Goal: Task Accomplishment & Management: Complete application form

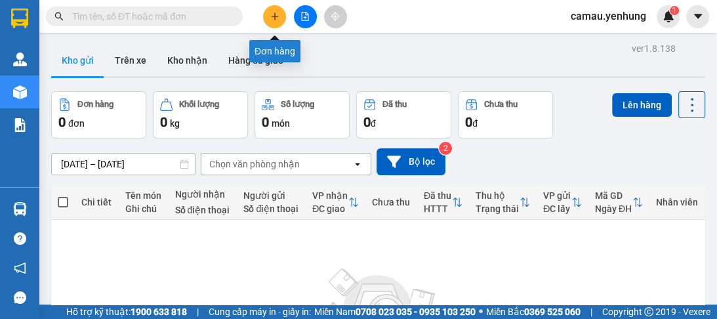
click at [279, 18] on button at bounding box center [274, 16] width 23 height 23
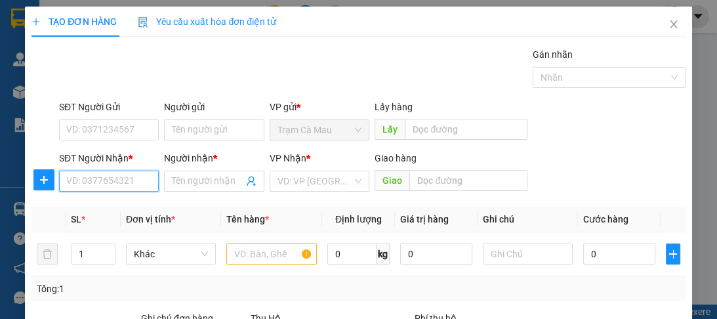
click at [110, 181] on input "SĐT Người Nhận *" at bounding box center [109, 181] width 100 height 21
type input "0943790054"
click at [100, 203] on div "0943790054 - a" at bounding box center [107, 206] width 83 height 14
type input "a"
type input "100.000"
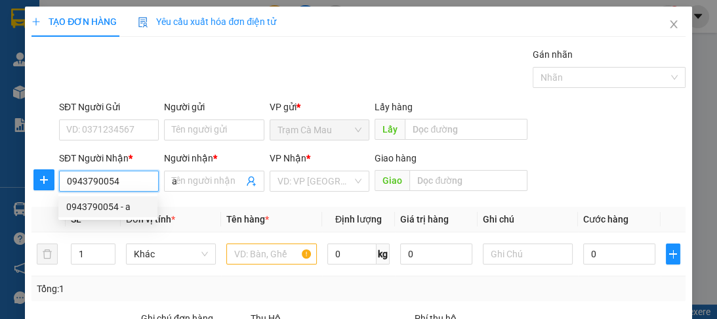
type input "100.000"
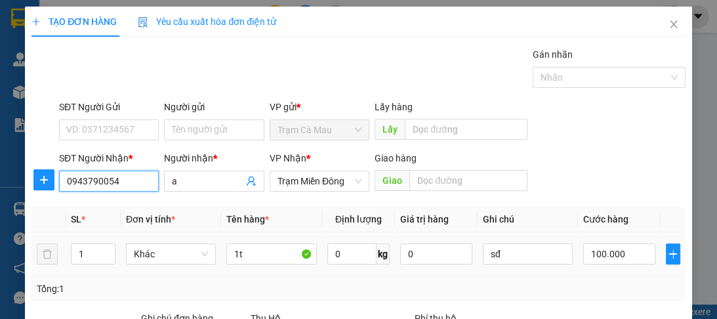
scroll to position [157, 0]
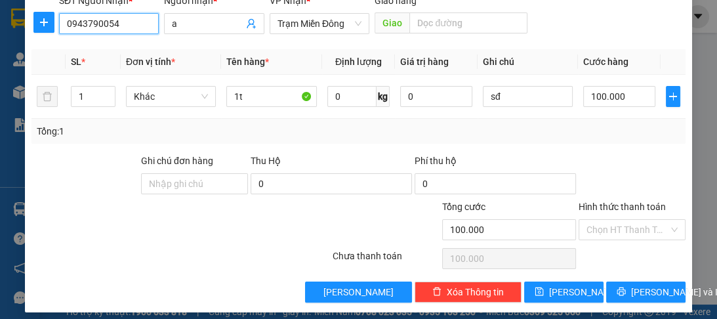
type input "0943790054"
click at [618, 207] on label "Hình thức thanh toán" at bounding box center [622, 206] width 87 height 10
click at [618, 220] on input "Hình thức thanh toán" at bounding box center [627, 230] width 82 height 20
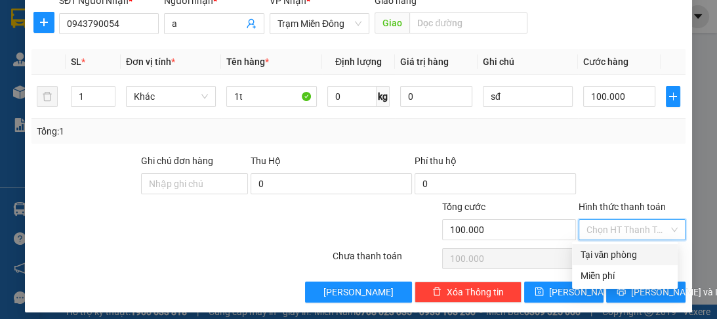
click at [609, 257] on div "Tại văn phòng" at bounding box center [625, 254] width 90 height 14
type input "0"
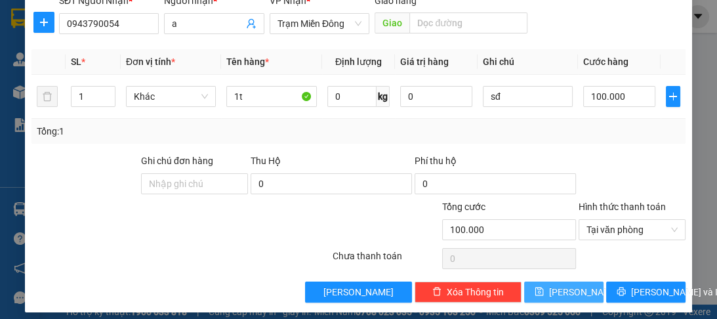
click at [561, 291] on span "[PERSON_NAME]" at bounding box center [584, 292] width 70 height 14
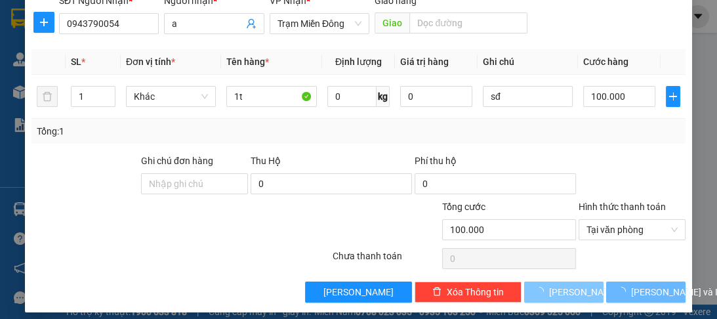
type input "0"
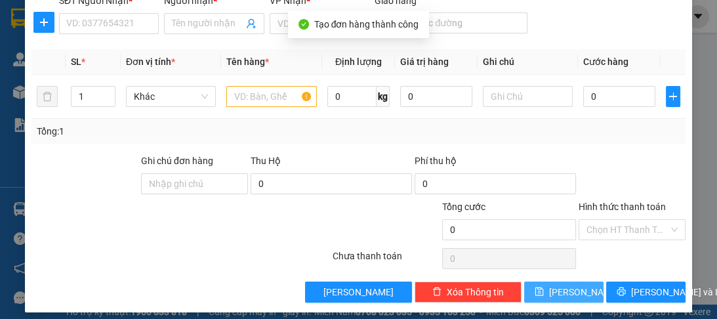
scroll to position [105, 0]
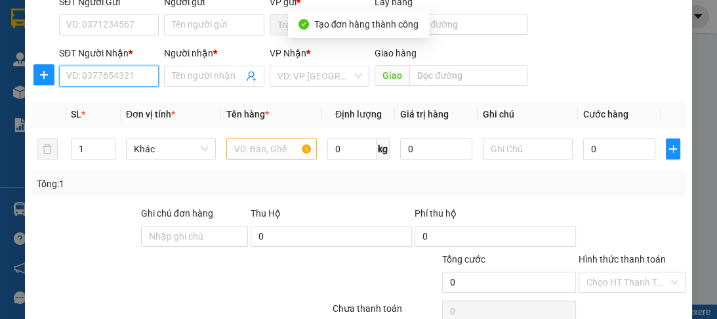
click at [98, 75] on input "SĐT Người Nhận *" at bounding box center [109, 76] width 100 height 21
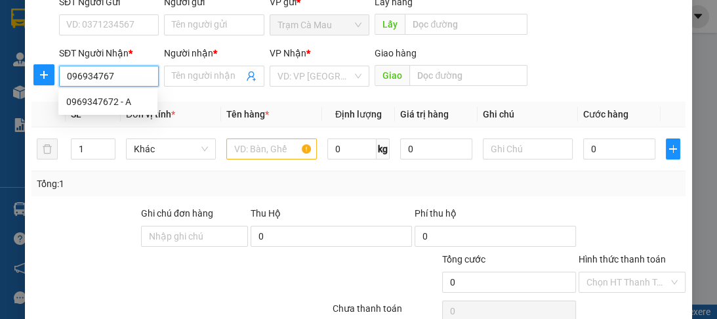
type input "0969347672"
click at [85, 102] on div "0969347672 - A" at bounding box center [107, 101] width 83 height 14
type input "A"
type input "ĐN"
type input "100.000"
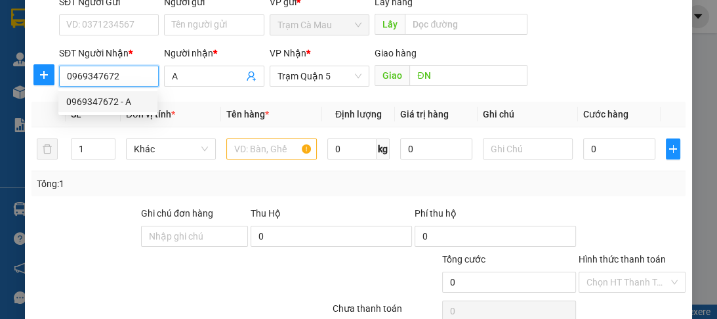
type input "100.000"
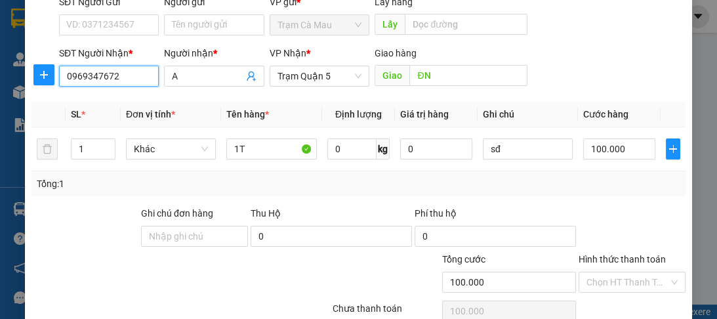
scroll to position [165, 0]
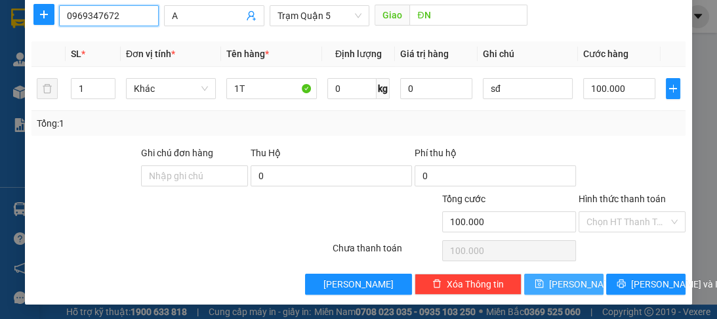
type input "0969347672"
click at [544, 284] on icon "save" at bounding box center [539, 283] width 9 height 9
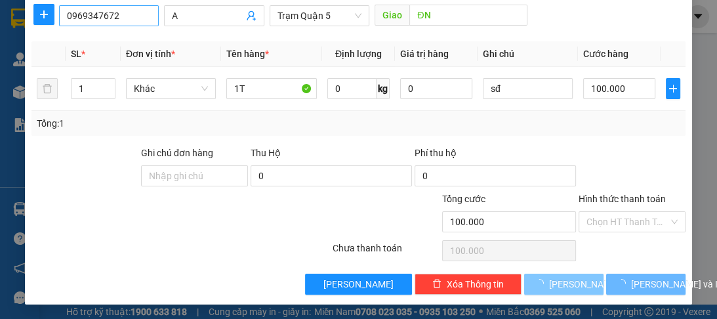
type input "0"
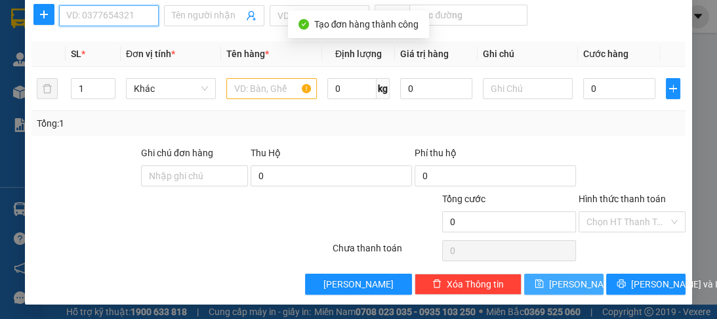
click at [125, 17] on input "SĐT Người Nhận *" at bounding box center [109, 15] width 100 height 21
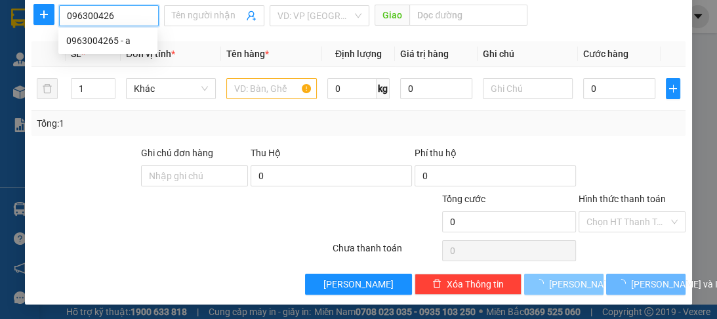
type input "0963004265"
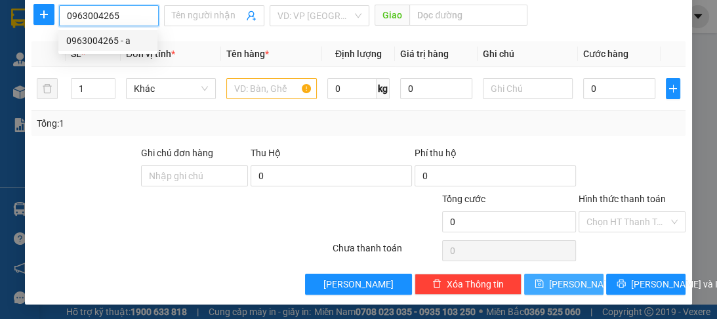
click at [101, 42] on div "0963004265 - a" at bounding box center [107, 40] width 83 height 14
type input "a"
type input "đn"
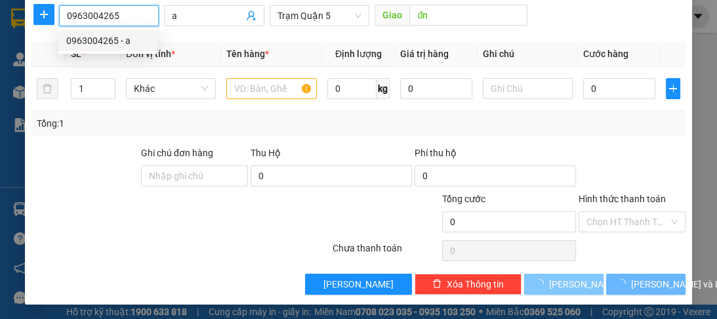
type input "100.000"
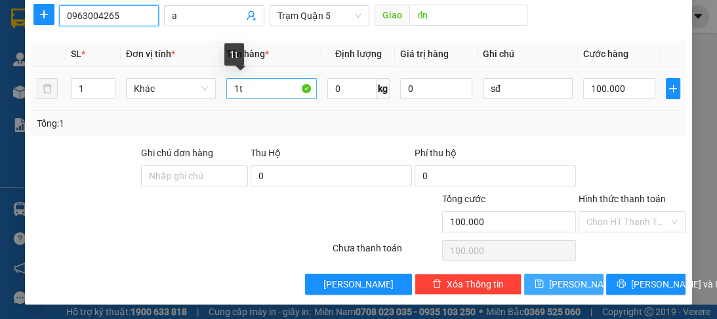
type input "0963004265"
click at [245, 89] on input "1t" at bounding box center [271, 88] width 90 height 21
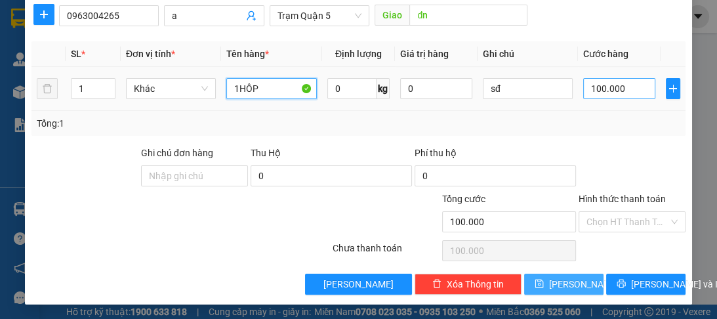
type input "1HÔP"
click at [619, 79] on input "100.000" at bounding box center [619, 88] width 72 height 21
type input "0"
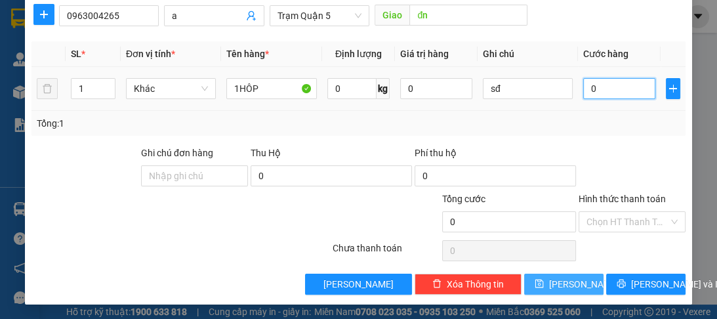
type input "5"
type input "05"
type input "50"
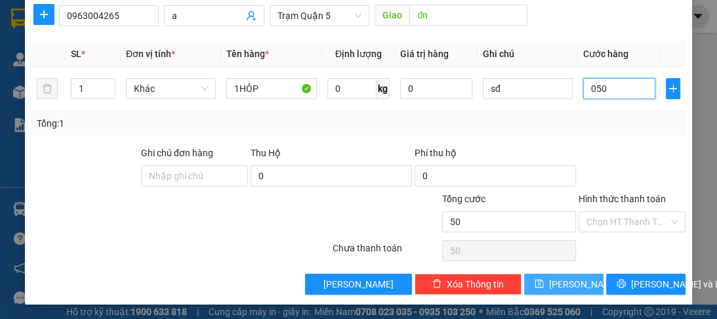
type input "050"
type input "50.000"
click at [569, 286] on span "[PERSON_NAME]" at bounding box center [584, 284] width 70 height 14
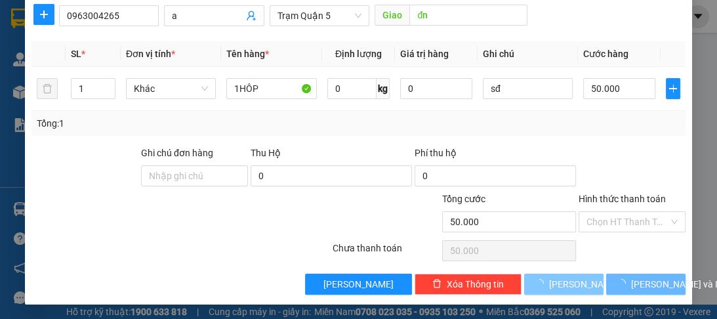
type input "0"
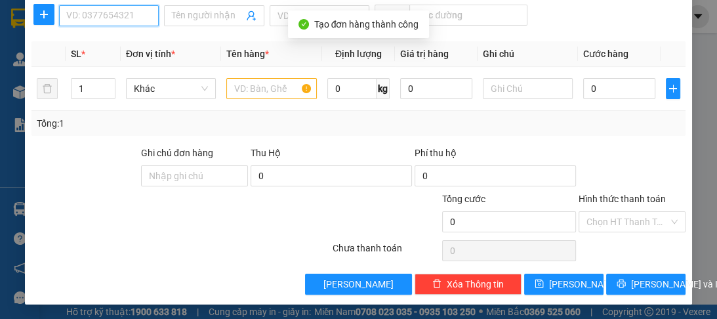
click at [96, 8] on input "SĐT Người Nhận *" at bounding box center [109, 15] width 100 height 21
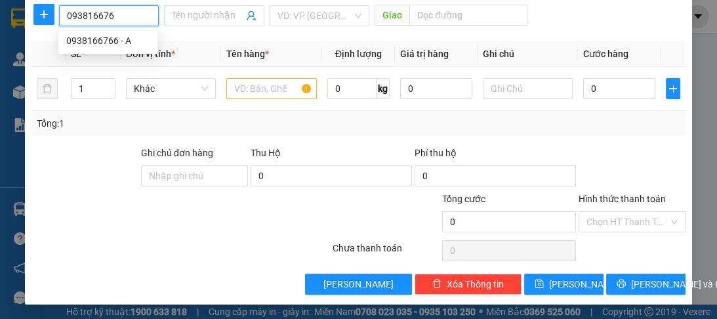
type input "0938166766"
click at [94, 39] on div "0938166766 - A" at bounding box center [107, 40] width 83 height 14
type input "A"
type input "50.000"
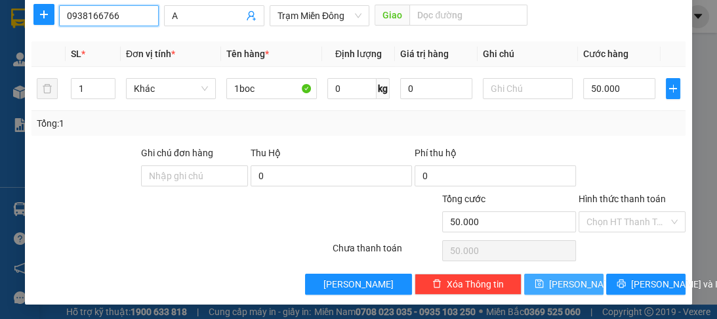
type input "0938166766"
click at [562, 282] on span "[PERSON_NAME]" at bounding box center [584, 284] width 70 height 14
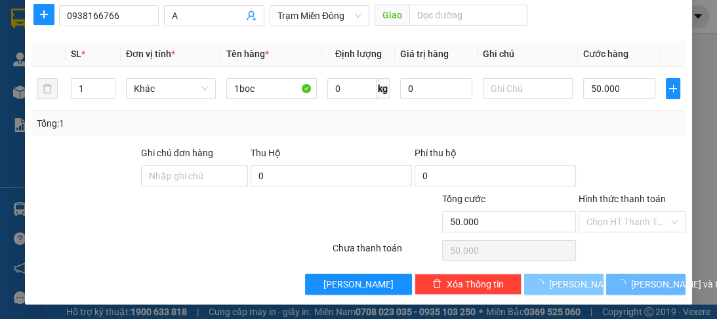
type input "0"
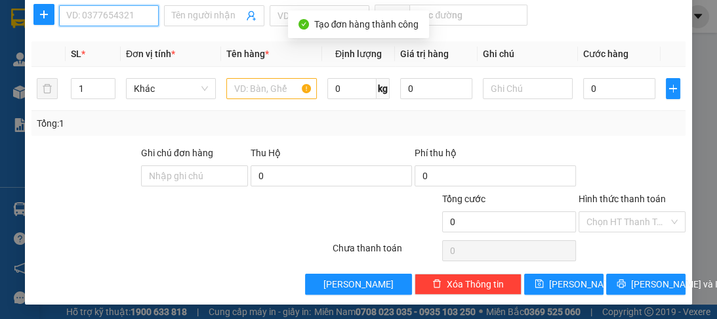
click at [126, 22] on input "SĐT Người Nhận *" at bounding box center [109, 15] width 100 height 21
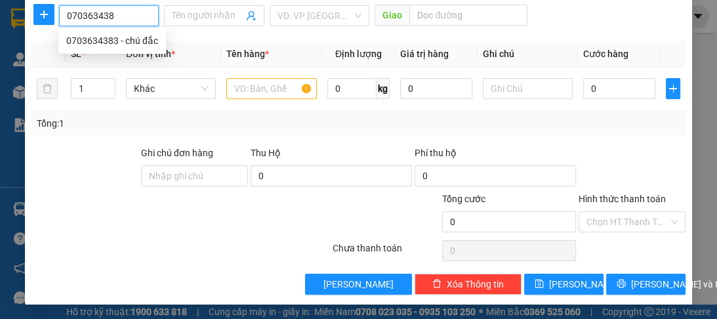
type input "0703634383"
click at [118, 45] on div "0703634383 - chú đắc" at bounding box center [112, 40] width 92 height 14
type input "chú đắc"
type input "40.000"
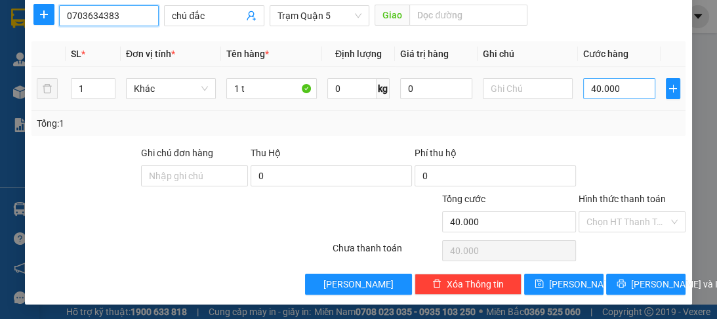
type input "0703634383"
click at [628, 87] on input "40.000" at bounding box center [619, 88] width 72 height 21
type input "0"
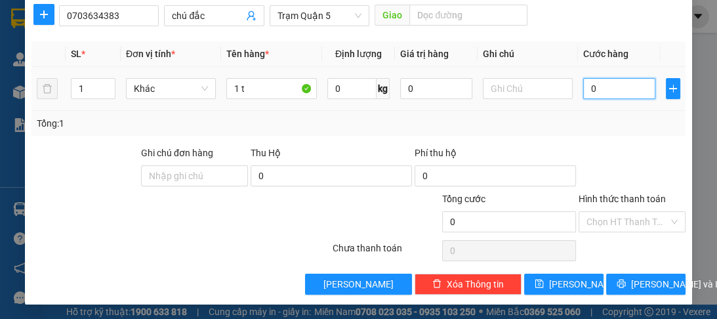
type input "1"
type input "01"
type input "10"
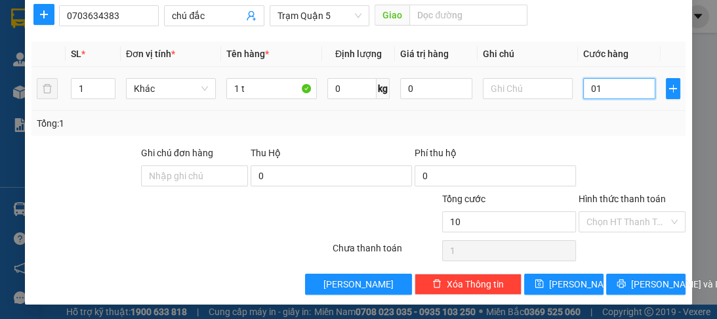
type input "010"
type input "100"
type input "0.100"
type input "100.000"
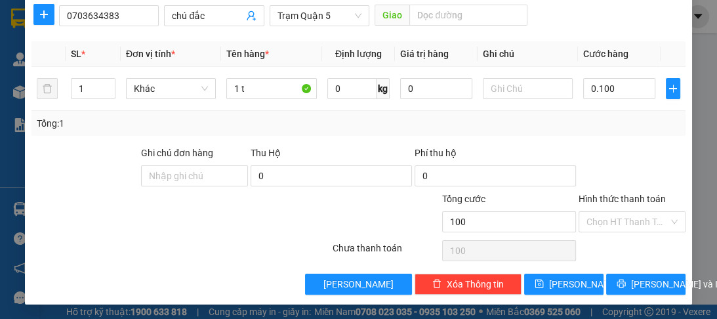
type input "100.000"
click at [613, 199] on label "Hình thức thanh toán" at bounding box center [622, 199] width 87 height 10
click at [613, 212] on input "Hình thức thanh toán" at bounding box center [627, 222] width 82 height 20
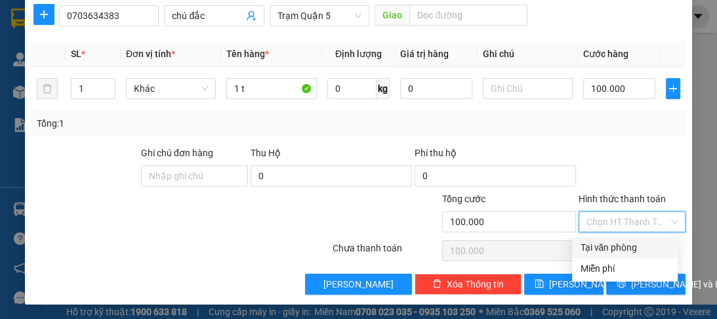
click at [613, 245] on div "Tại văn phòng" at bounding box center [625, 247] width 90 height 14
type input "0"
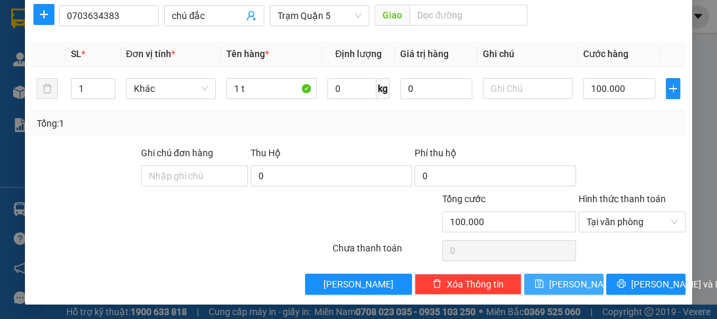
click at [569, 284] on span "[PERSON_NAME]" at bounding box center [584, 284] width 70 height 14
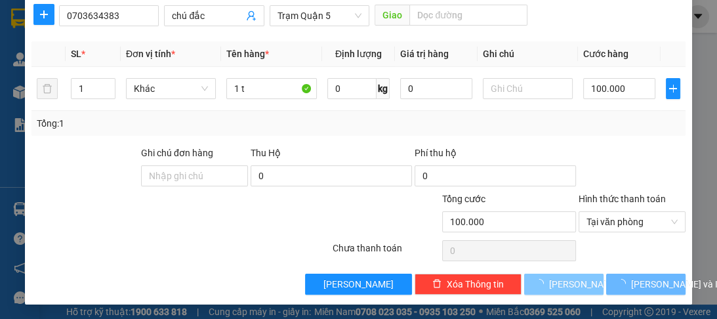
type input "0"
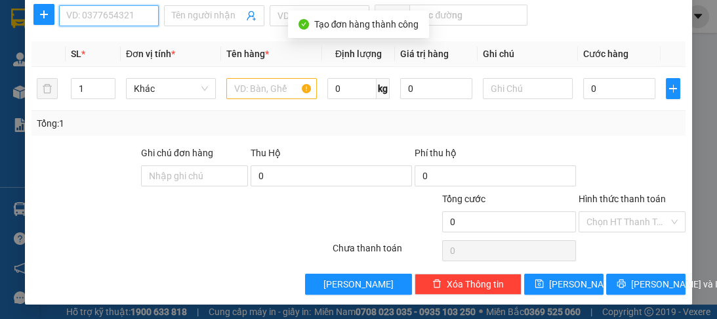
click at [129, 12] on input "SĐT Người Nhận *" at bounding box center [109, 15] width 100 height 21
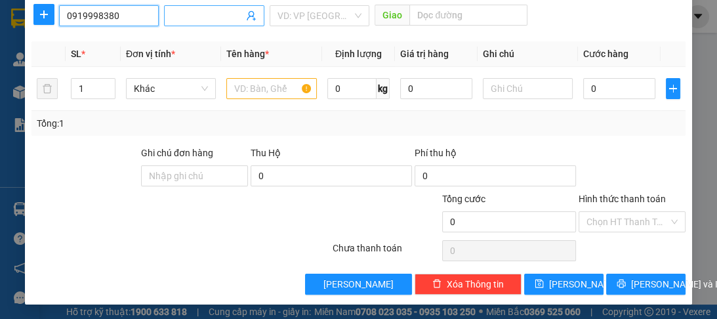
type input "0919998380"
click at [178, 15] on input "Người nhận *" at bounding box center [207, 16] width 71 height 14
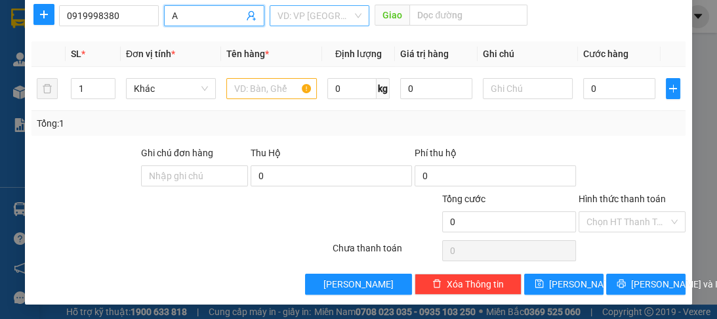
type input "A"
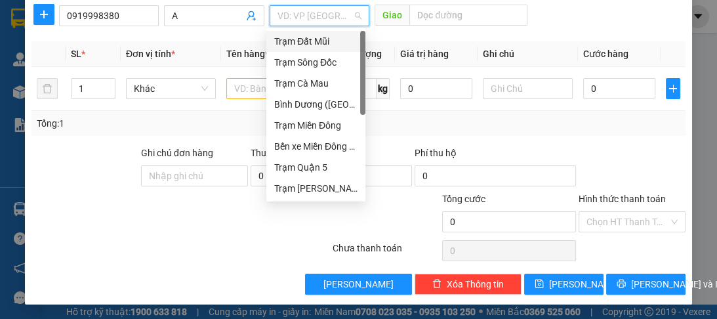
click at [291, 22] on input "search" at bounding box center [314, 16] width 75 height 20
click at [302, 165] on div "Trạm Quận 5" at bounding box center [315, 167] width 83 height 14
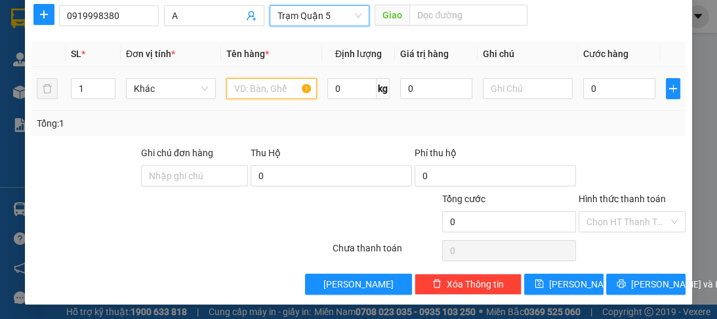
click at [257, 94] on input "text" at bounding box center [271, 88] width 90 height 21
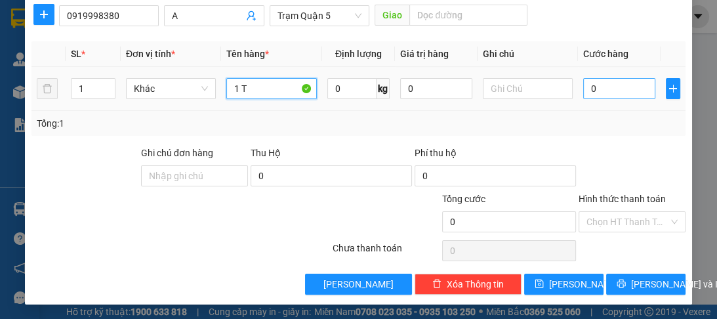
type input "1 T"
click at [609, 87] on input "0" at bounding box center [619, 88] width 72 height 21
type input "7"
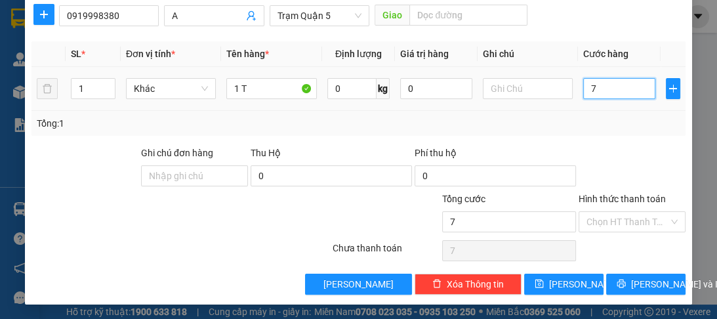
type input "70"
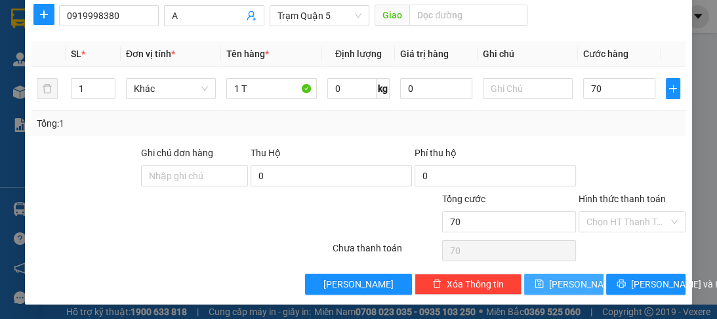
type input "70.000"
click at [560, 286] on span "[PERSON_NAME]" at bounding box center [584, 284] width 70 height 14
type input "0"
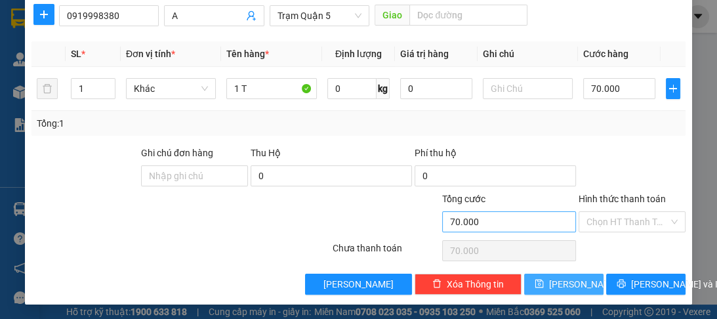
type input "0"
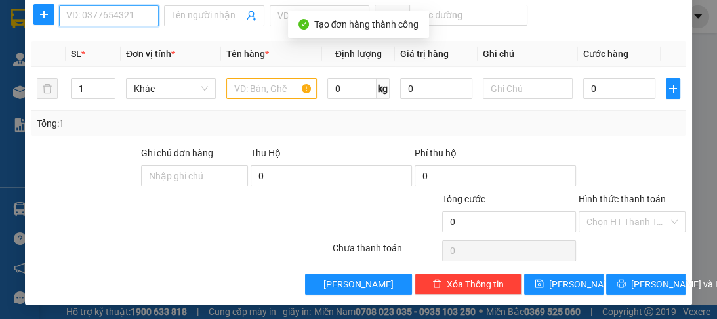
click at [128, 20] on input "SĐT Người Nhận *" at bounding box center [109, 15] width 100 height 21
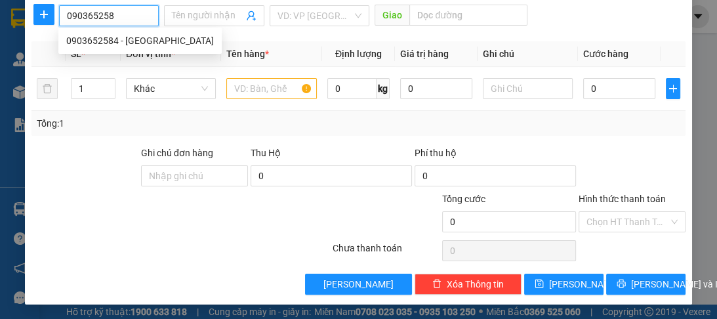
type input "0903652584"
click at [108, 46] on div "0903652584 - [GEOGRAPHIC_DATA]" at bounding box center [140, 40] width 148 height 14
type input "phuong"
type input "60.000"
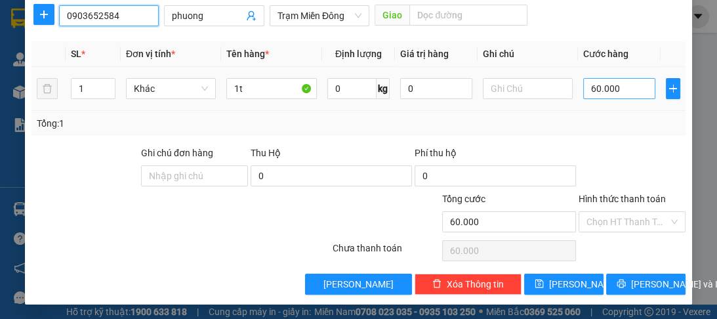
type input "0903652584"
click at [614, 89] on input "60.000" at bounding box center [619, 88] width 72 height 21
type input "0"
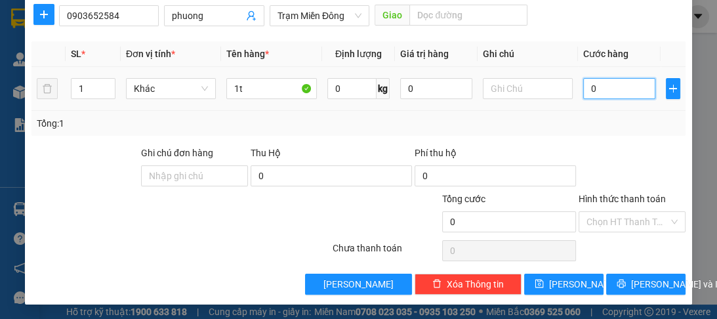
type input "8"
type input "08"
type input "80"
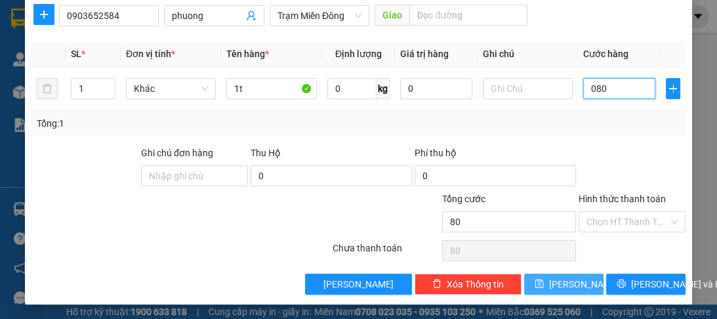
type input "080"
type input "80.000"
click at [562, 277] on span "[PERSON_NAME]" at bounding box center [584, 284] width 70 height 14
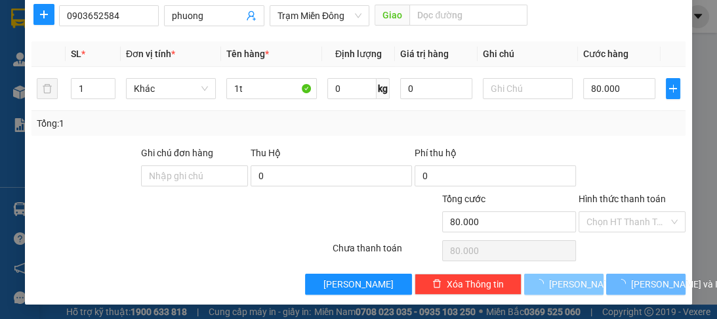
type input "0"
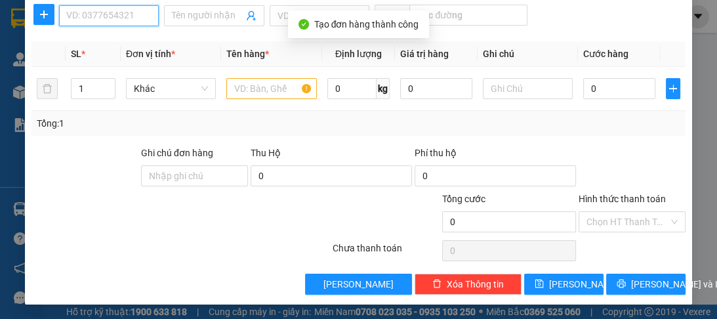
click at [114, 13] on input "SĐT Người Nhận *" at bounding box center [109, 15] width 100 height 21
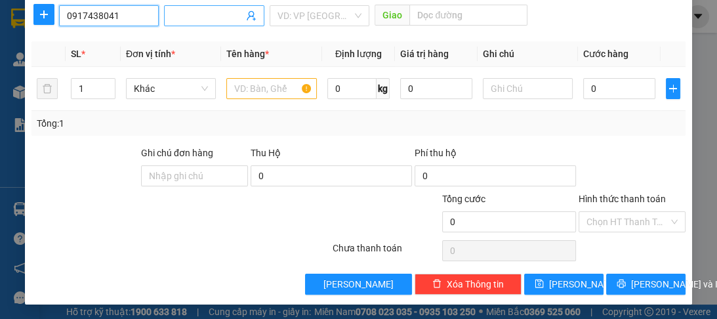
type input "0917438041"
click at [174, 16] on input "Người nhận *" at bounding box center [207, 16] width 71 height 14
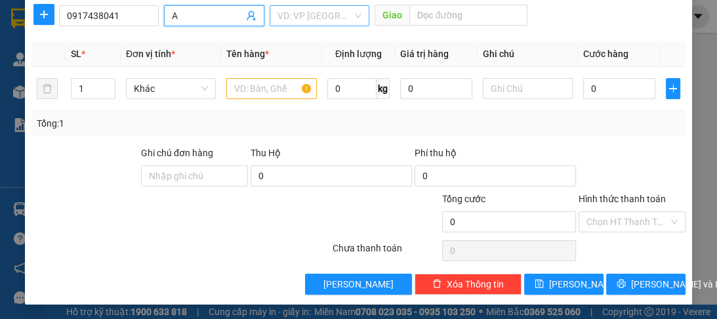
type input "A"
click at [294, 21] on input "search" at bounding box center [314, 16] width 75 height 20
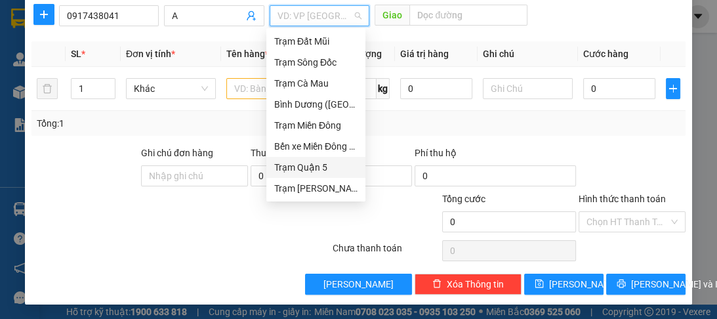
click at [309, 169] on div "Trạm Quận 5" at bounding box center [315, 167] width 83 height 14
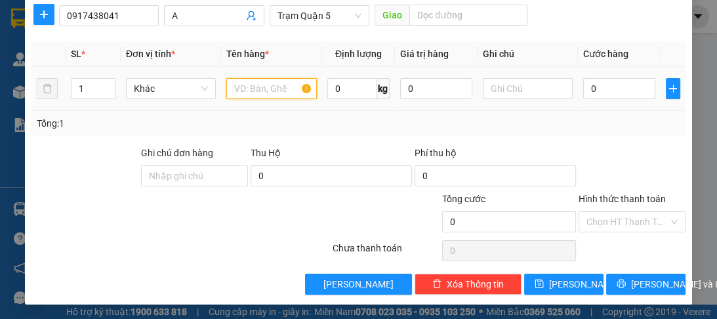
click at [273, 91] on input "text" at bounding box center [271, 88] width 90 height 21
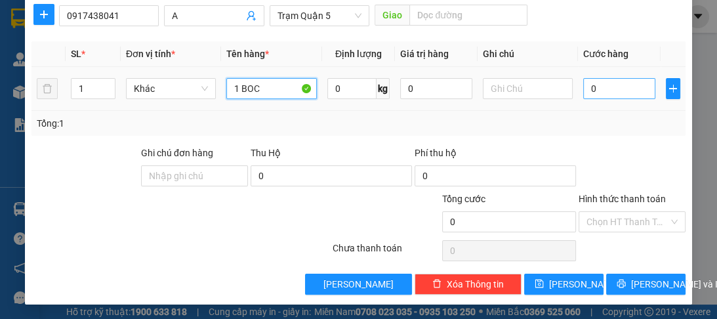
type input "1 BOC"
click at [592, 83] on input "0" at bounding box center [619, 88] width 72 height 21
type input "5"
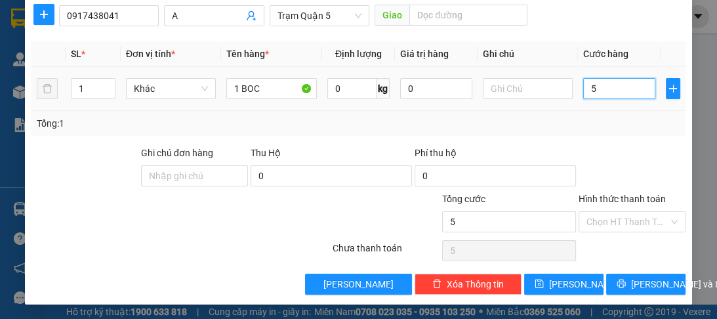
type input "50"
type input "50.000"
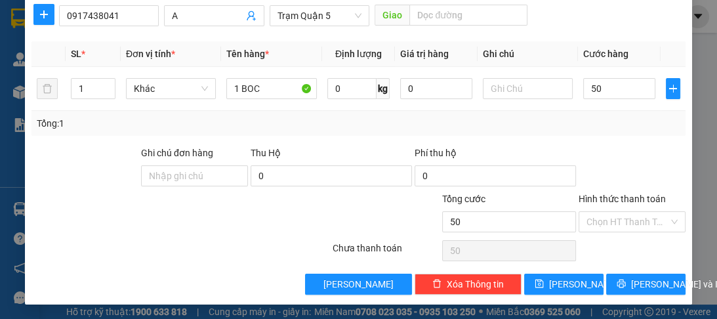
type input "50.000"
click at [588, 196] on label "Hình thức thanh toán" at bounding box center [622, 199] width 87 height 10
click at [588, 212] on input "Hình thức thanh toán" at bounding box center [627, 222] width 82 height 20
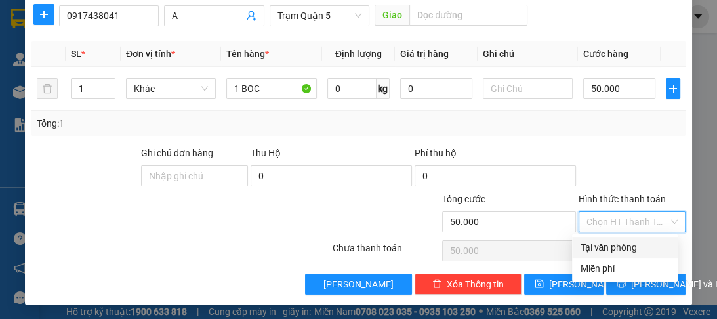
click at [585, 249] on div "Tại văn phòng" at bounding box center [625, 247] width 90 height 14
type input "0"
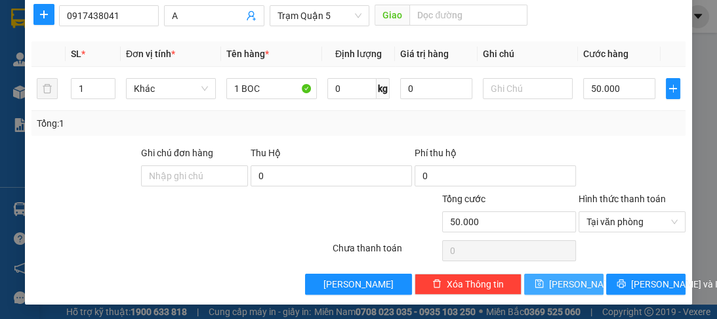
click at [562, 285] on span "[PERSON_NAME]" at bounding box center [584, 284] width 70 height 14
type input "0"
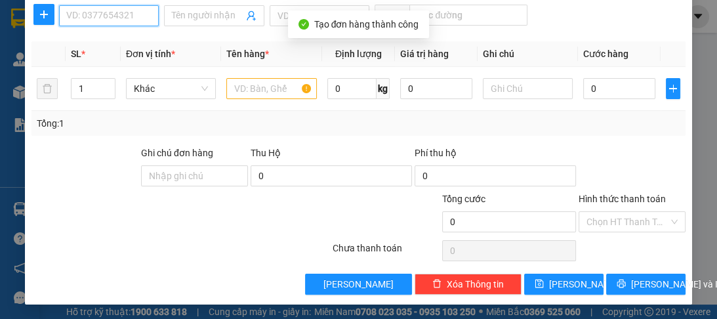
click at [94, 19] on input "SĐT Người Nhận *" at bounding box center [109, 15] width 100 height 21
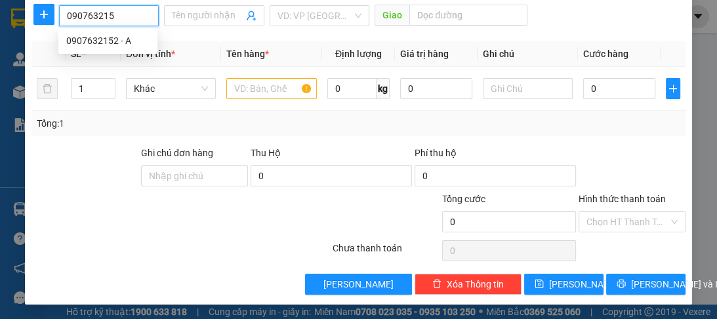
type input "0907632152"
click at [91, 39] on div "0907632152 - A" at bounding box center [107, 40] width 83 height 14
type input "A"
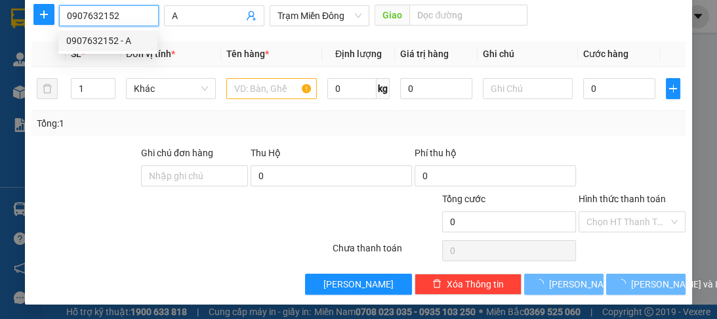
type input "150.000"
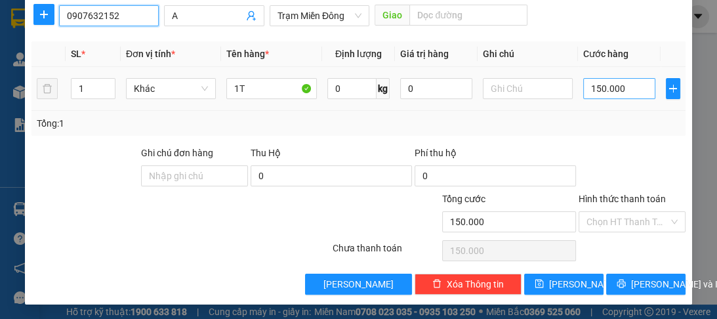
type input "0907632152"
click at [632, 92] on input "150.000" at bounding box center [619, 88] width 72 height 21
type input "0"
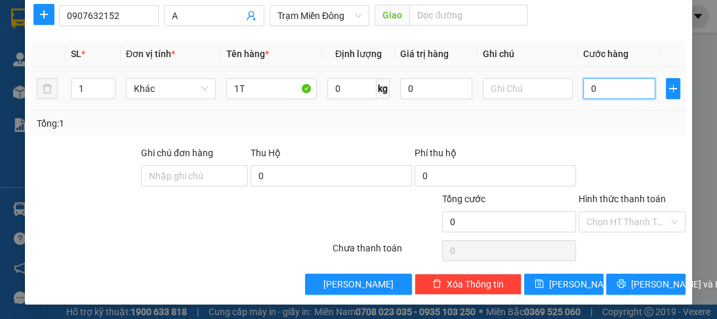
type input "1"
type input "01"
type input "10"
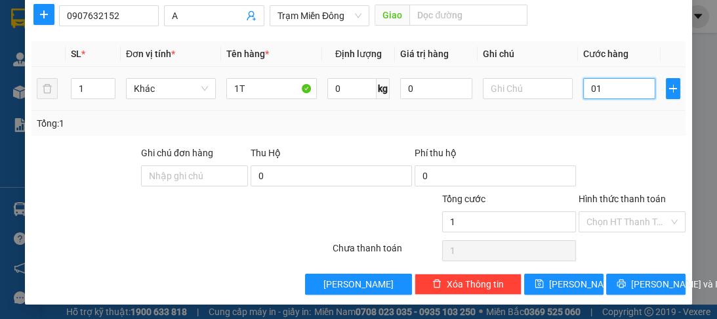
type input "010"
type input "100"
type input "0.100"
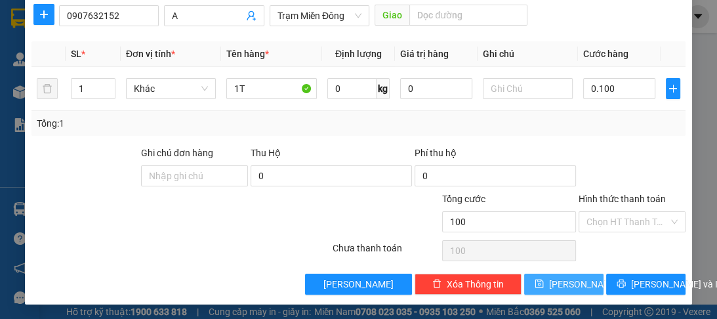
type input "100.000"
click at [555, 286] on button "[PERSON_NAME]" at bounding box center [563, 284] width 79 height 21
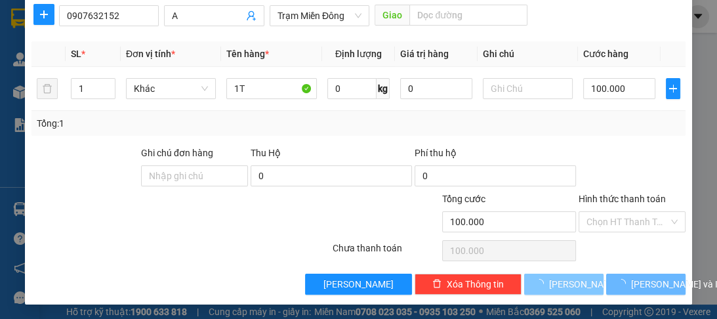
type input "0"
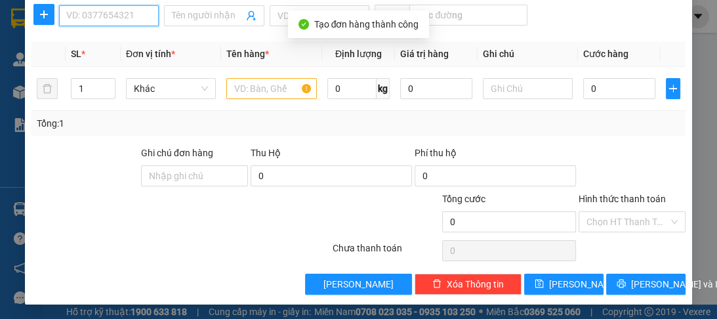
click at [144, 18] on input "SĐT Người Nhận *" at bounding box center [109, 15] width 100 height 21
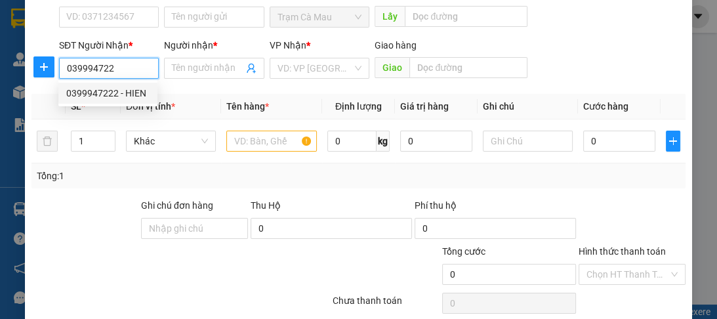
click at [100, 92] on div "0399947222 - HIEN" at bounding box center [107, 93] width 83 height 14
type input "0399947222"
type input "HIEN"
type input "50.000"
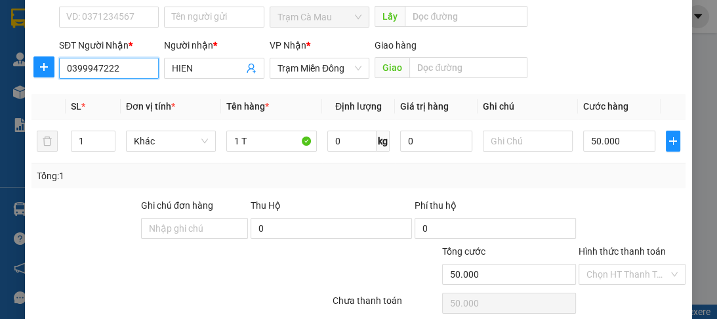
type input "0399947222"
click at [591, 246] on label "Hình thức thanh toán" at bounding box center [622, 251] width 87 height 10
click at [591, 264] on input "Hình thức thanh toán" at bounding box center [627, 274] width 82 height 20
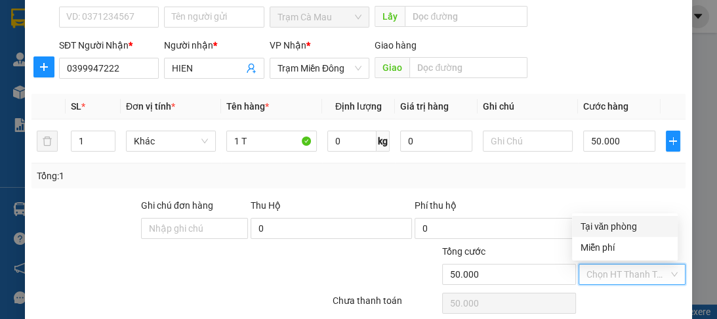
scroll to position [165, 0]
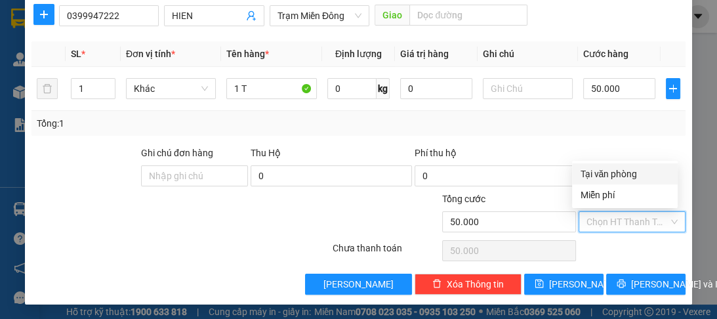
click at [589, 173] on div "Tại văn phòng" at bounding box center [625, 174] width 90 height 14
type input "0"
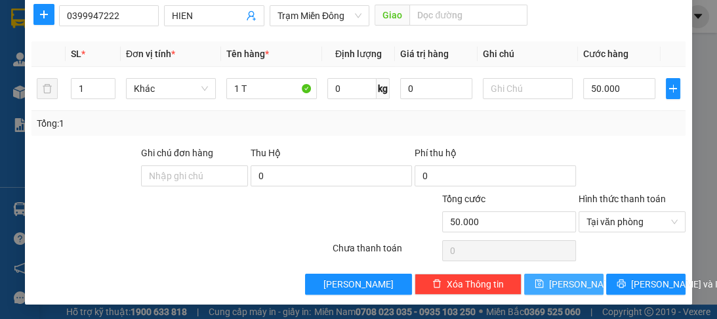
click at [563, 286] on span "[PERSON_NAME]" at bounding box center [584, 284] width 70 height 14
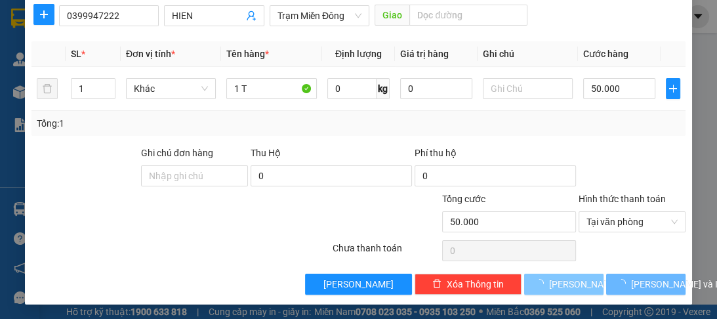
type input "0"
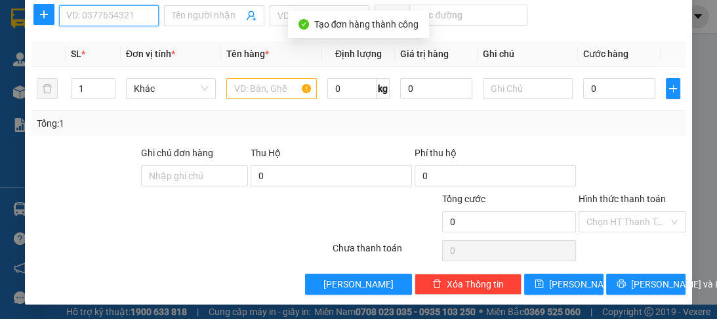
click at [112, 18] on input "SĐT Người Nhận *" at bounding box center [109, 15] width 100 height 21
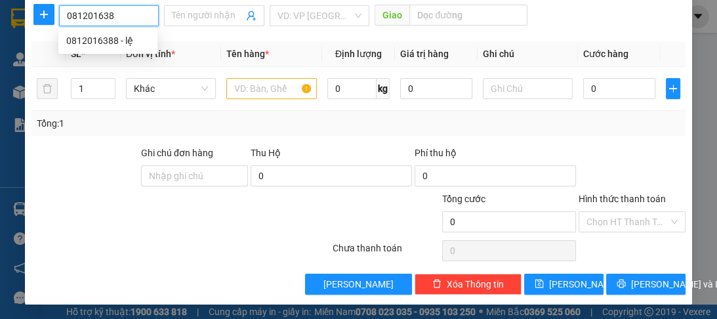
type input "0812016388"
click at [101, 40] on div "0812016388 - lệ" at bounding box center [107, 40] width 83 height 14
type input "lệ"
type input "cao tốc"
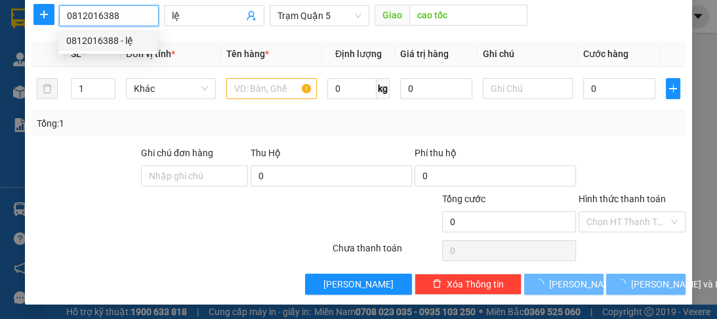
type input "70.000"
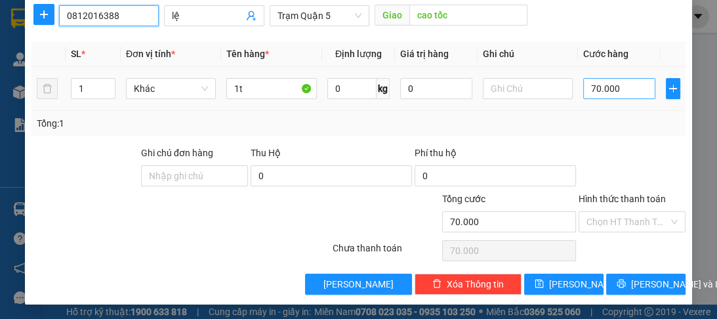
type input "0812016388"
click at [621, 91] on input "70.000" at bounding box center [619, 88] width 72 height 21
type input "0"
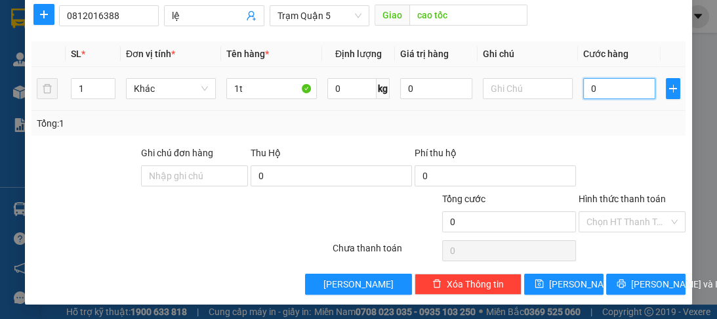
type input "8"
type input "08"
type input "80"
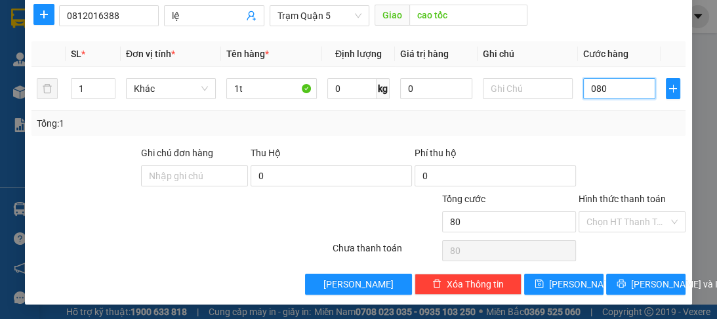
type input "080"
type input "80.000"
click at [626, 195] on label "Hình thức thanh toán" at bounding box center [622, 199] width 87 height 10
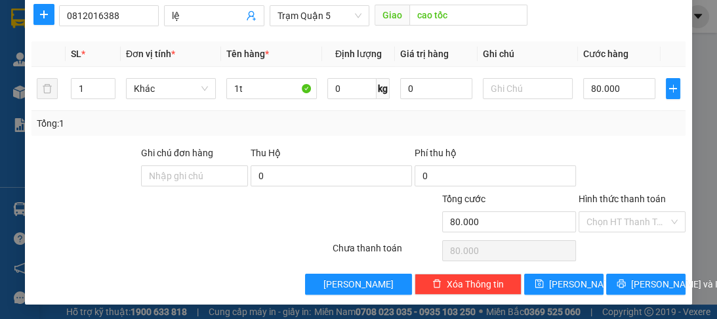
click at [626, 212] on input "Hình thức thanh toán" at bounding box center [627, 222] width 82 height 20
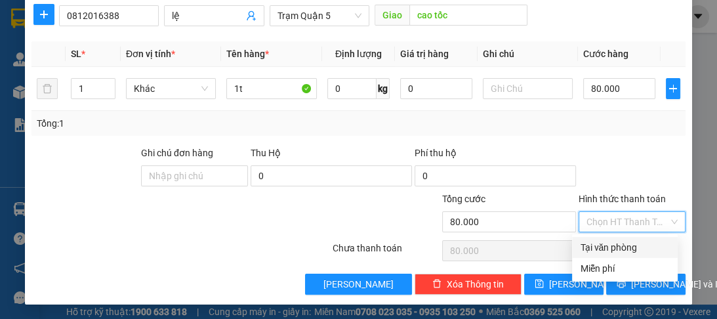
click at [593, 249] on div "Tại văn phòng" at bounding box center [625, 247] width 90 height 14
type input "0"
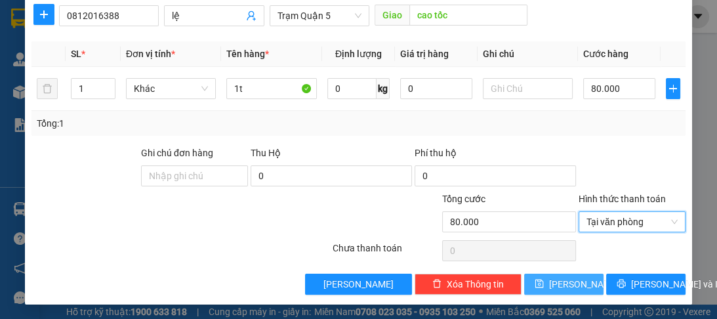
click at [578, 285] on button "[PERSON_NAME]" at bounding box center [563, 284] width 79 height 21
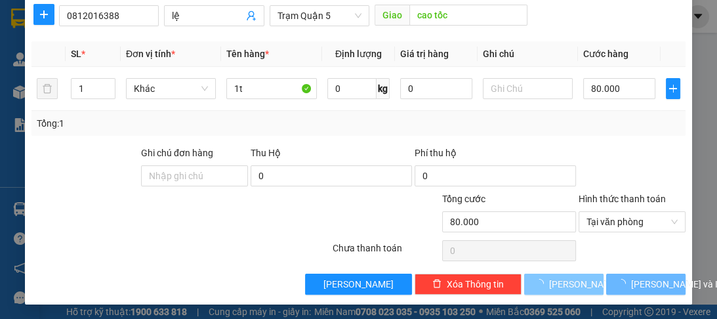
type input "0"
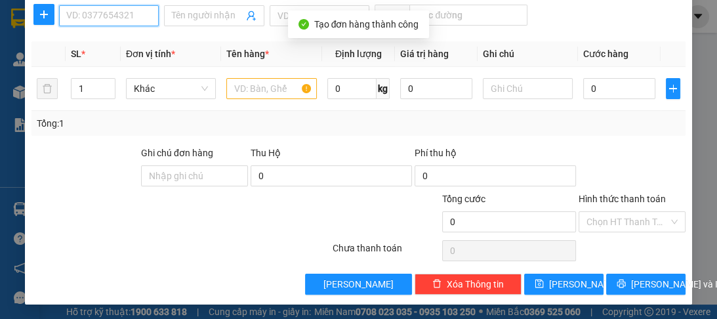
click at [102, 19] on input "SĐT Người Nhận *" at bounding box center [109, 15] width 100 height 21
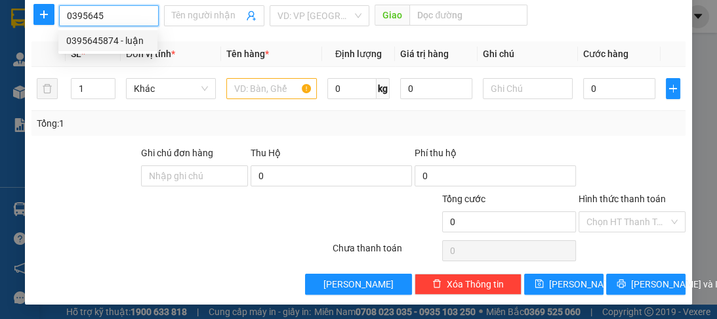
click at [69, 43] on div "0395645874 - luận" at bounding box center [107, 40] width 83 height 14
type input "0395645874"
type input "luận"
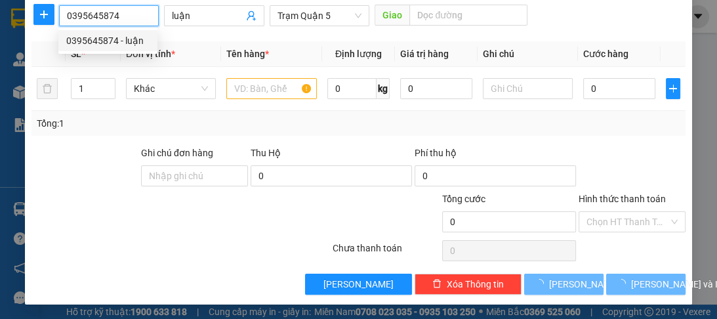
type input "80.000"
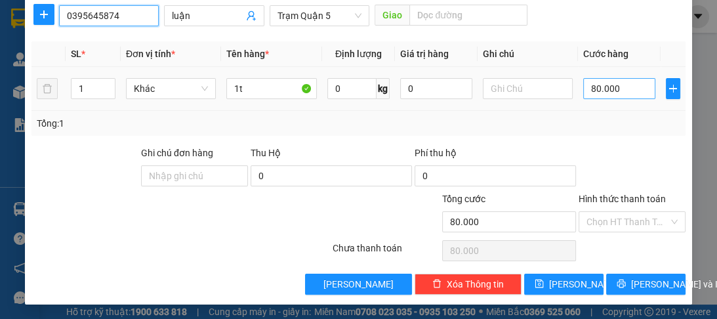
type input "0395645874"
click at [619, 87] on input "80.000" at bounding box center [619, 88] width 72 height 21
type input "0"
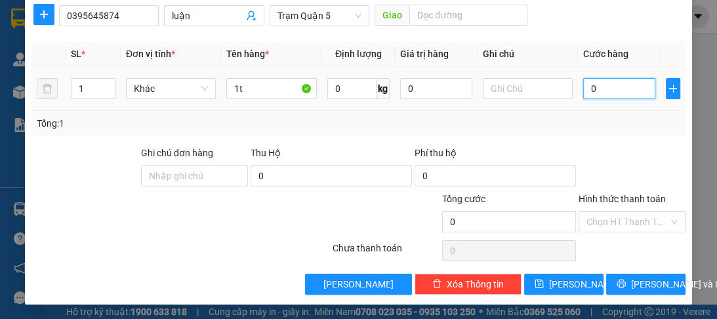
type input "1"
click at [618, 196] on label "Hình thức thanh toán" at bounding box center [622, 199] width 87 height 10
click at [618, 212] on input "Hình thức thanh toán" at bounding box center [627, 222] width 82 height 20
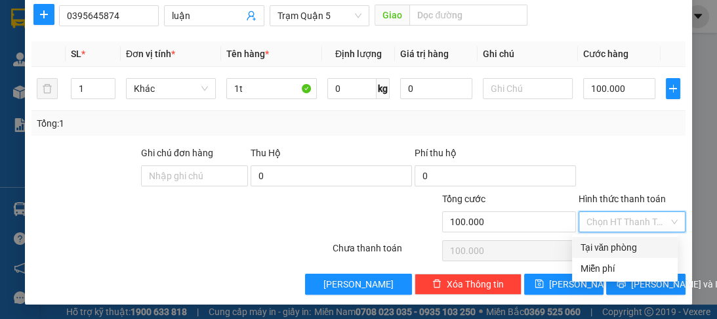
click at [594, 250] on div "Tại văn phòng" at bounding box center [625, 247] width 90 height 14
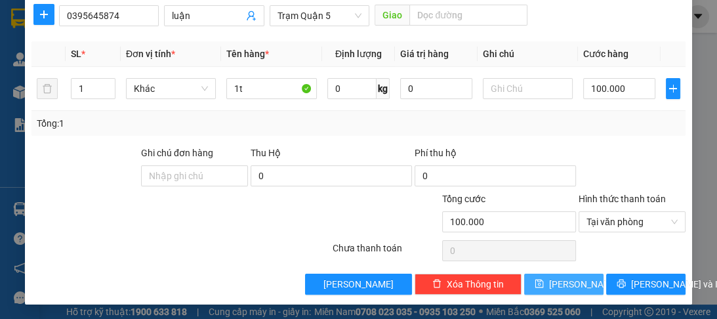
click at [566, 286] on span "[PERSON_NAME]" at bounding box center [584, 284] width 70 height 14
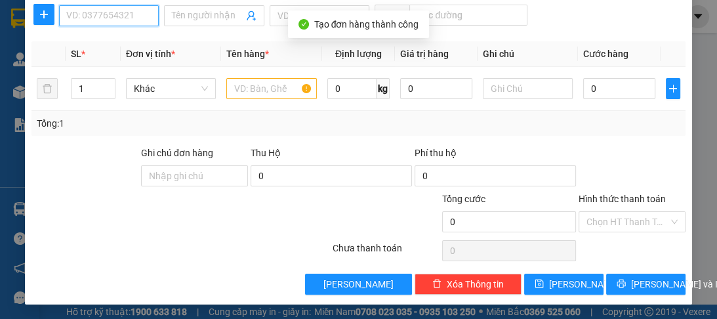
click at [144, 13] on input "SĐT Người Nhận *" at bounding box center [109, 15] width 100 height 21
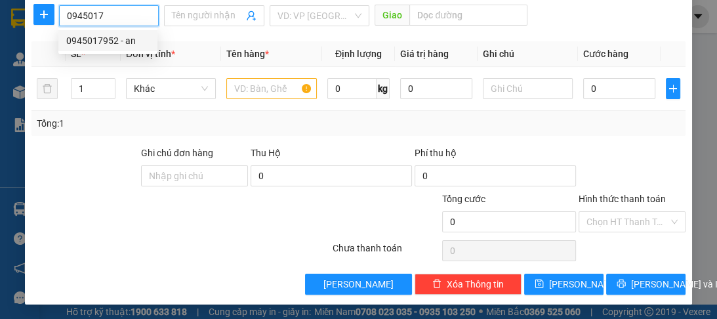
click at [120, 49] on div "0945017952 - an" at bounding box center [107, 40] width 99 height 21
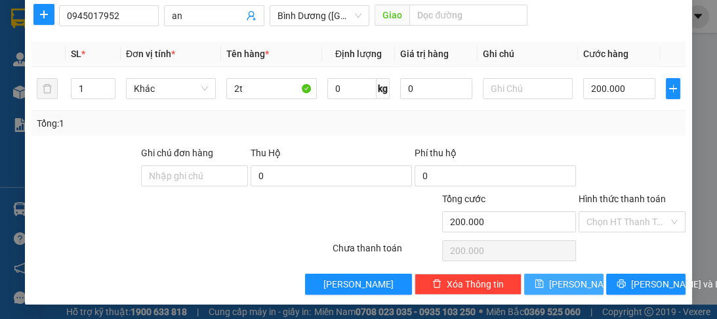
click at [541, 281] on button "[PERSON_NAME]" at bounding box center [563, 284] width 79 height 21
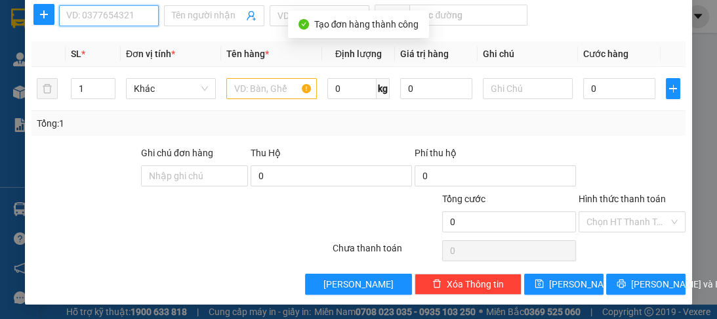
click at [71, 14] on input "SĐT Người Nhận *" at bounding box center [109, 15] width 100 height 21
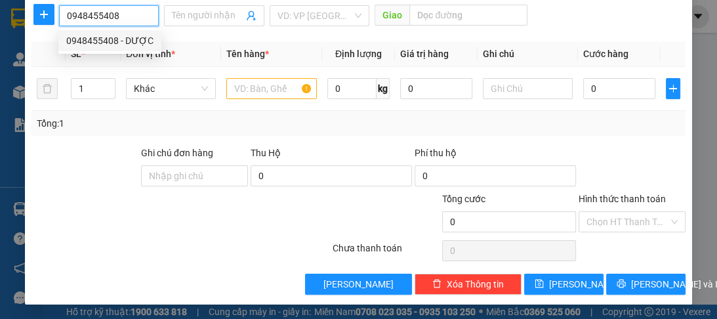
click at [113, 48] on div "0948455408 - DƯỢC" at bounding box center [109, 40] width 103 height 21
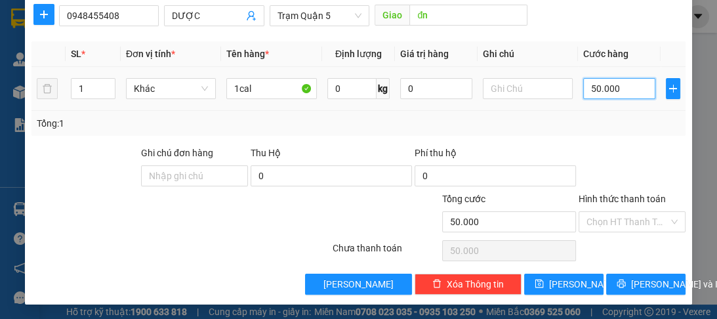
click at [618, 91] on input "50.000" at bounding box center [619, 88] width 72 height 21
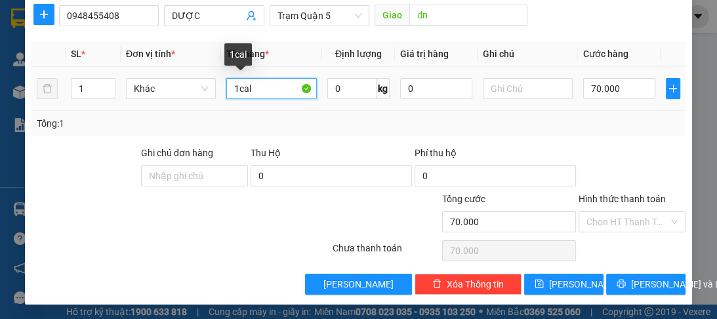
click at [262, 86] on input "1cal" at bounding box center [271, 88] width 90 height 21
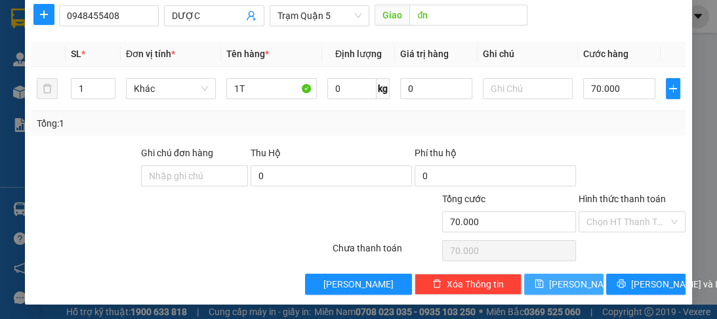
click at [554, 283] on button "[PERSON_NAME]" at bounding box center [563, 284] width 79 height 21
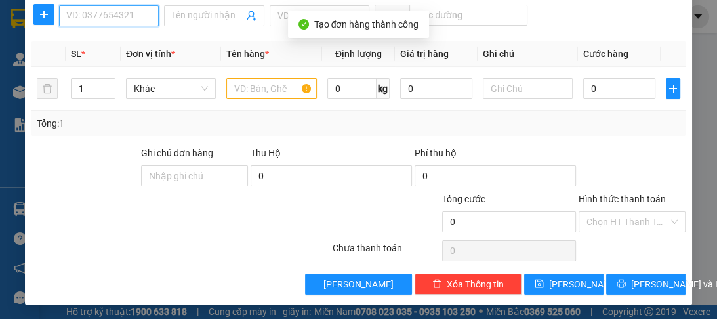
click at [126, 16] on input "SĐT Người Nhận *" at bounding box center [109, 15] width 100 height 21
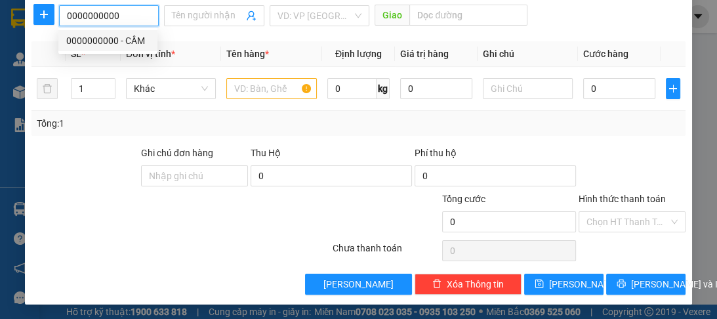
click at [123, 43] on div "0000000000 - CẦM" at bounding box center [107, 40] width 83 height 14
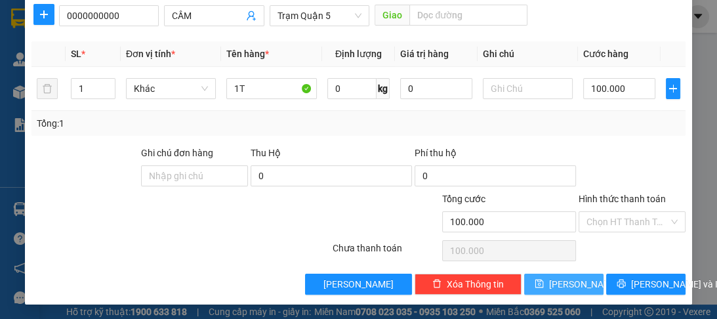
click at [556, 285] on button "[PERSON_NAME]" at bounding box center [563, 284] width 79 height 21
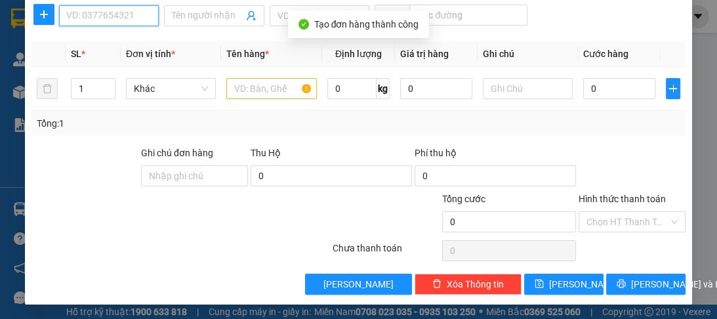
click at [79, 21] on input "SĐT Người Nhận *" at bounding box center [109, 15] width 100 height 21
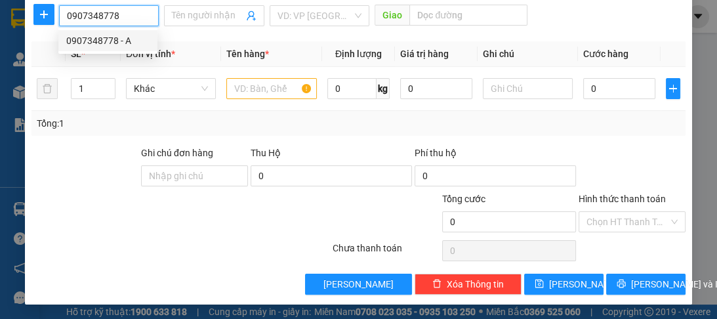
click at [77, 40] on div "0907348778 - A" at bounding box center [107, 40] width 83 height 14
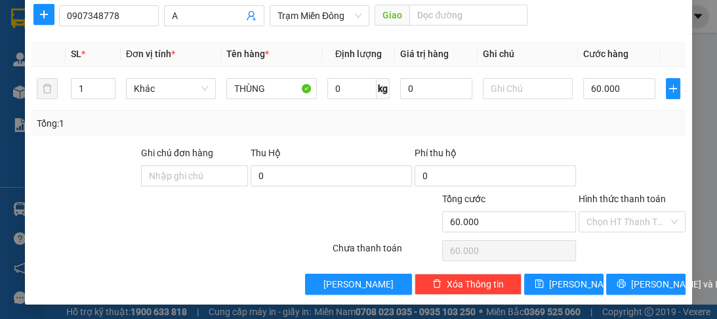
click at [584, 194] on label "Hình thức thanh toán" at bounding box center [622, 199] width 87 height 10
click at [586, 212] on input "Hình thức thanh toán" at bounding box center [627, 222] width 82 height 20
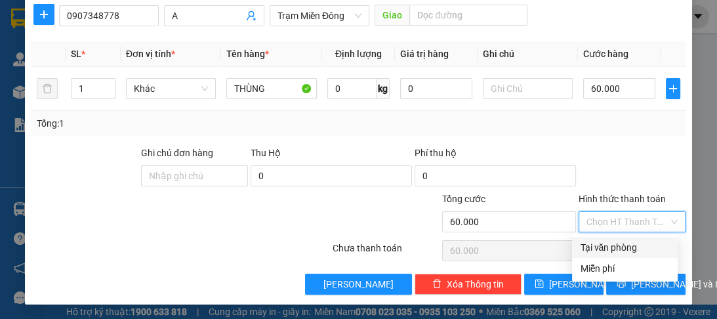
click at [596, 244] on div "Tại văn phòng" at bounding box center [625, 247] width 90 height 14
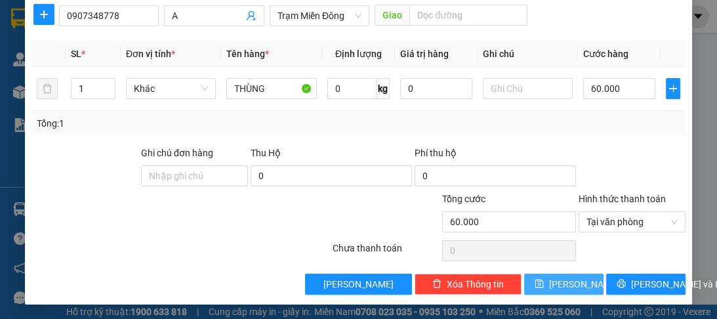
click at [563, 279] on span "[PERSON_NAME]" at bounding box center [584, 284] width 70 height 14
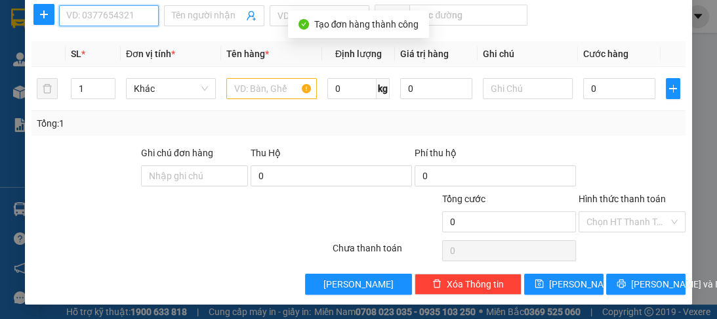
click at [82, 19] on input "SĐT Người Nhận *" at bounding box center [109, 15] width 100 height 21
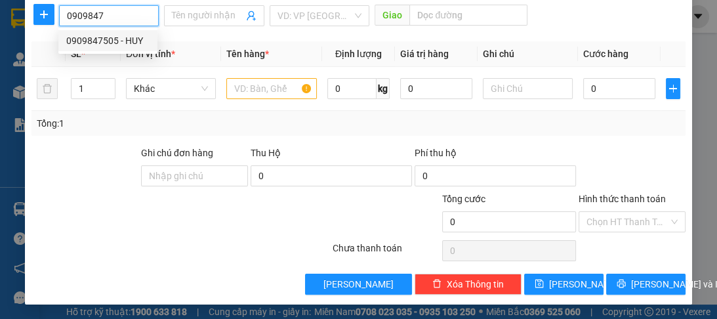
click at [70, 44] on div "0909847505 - HUY" at bounding box center [107, 40] width 83 height 14
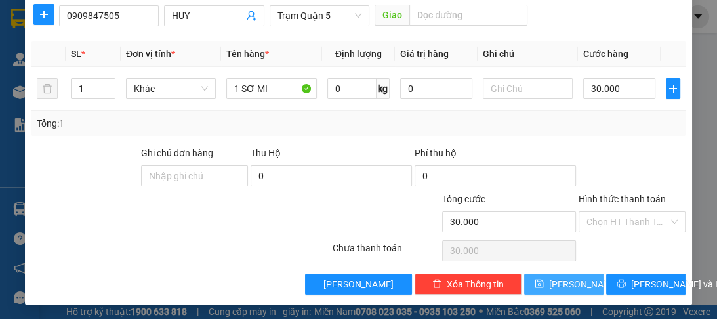
click at [552, 281] on button "[PERSON_NAME]" at bounding box center [563, 284] width 79 height 21
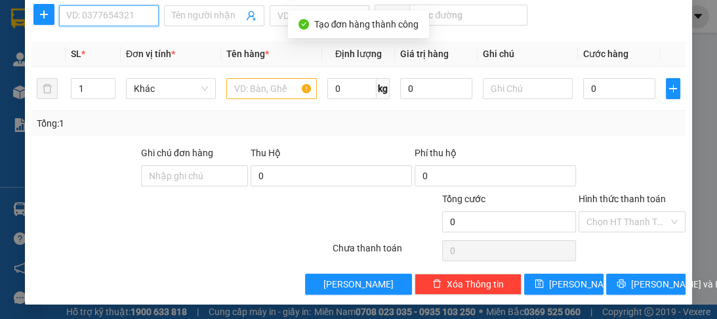
click at [123, 16] on input "SĐT Người Nhận *" at bounding box center [109, 15] width 100 height 21
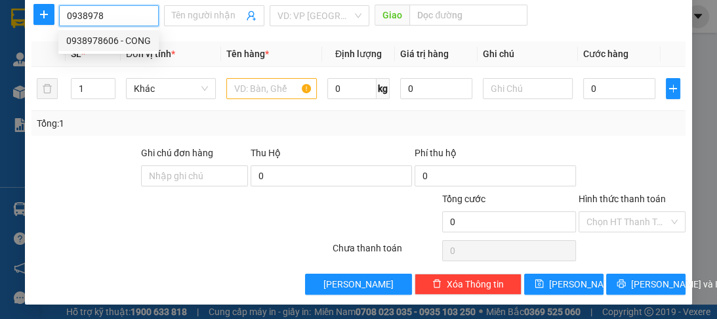
click at [84, 44] on div "0938978606 - CONG" at bounding box center [108, 40] width 85 height 14
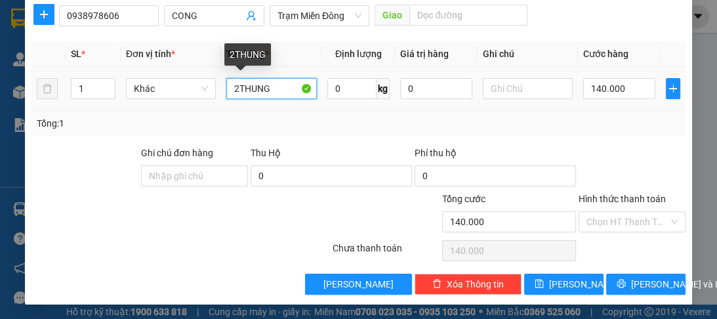
click at [238, 85] on input "2THUNG" at bounding box center [271, 88] width 90 height 21
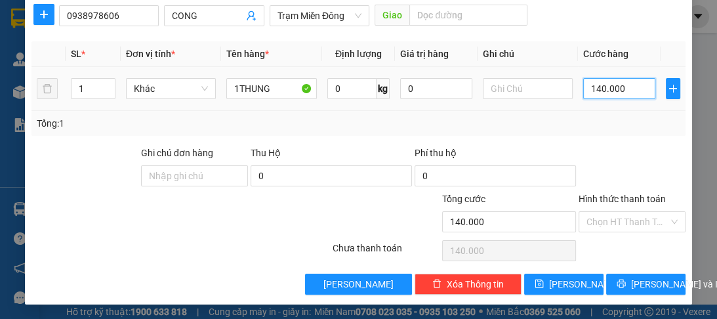
click at [627, 88] on input "140.000" at bounding box center [619, 88] width 72 height 21
click at [604, 199] on label "Hình thức thanh toán" at bounding box center [622, 199] width 87 height 10
click at [604, 212] on input "Hình thức thanh toán" at bounding box center [627, 222] width 82 height 20
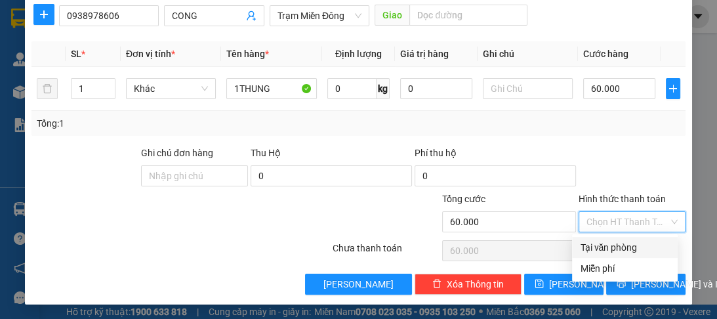
click at [606, 243] on div "Tại văn phòng" at bounding box center [625, 247] width 90 height 14
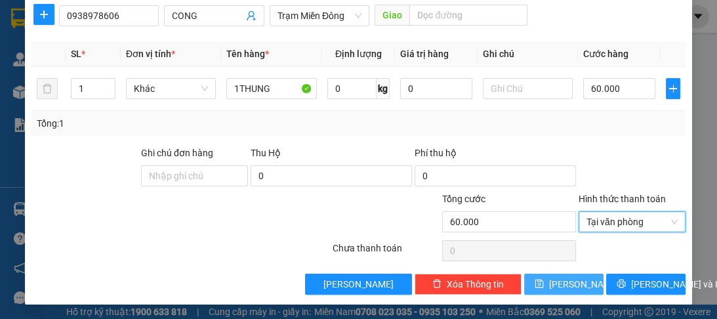
click at [568, 282] on span "[PERSON_NAME]" at bounding box center [584, 284] width 70 height 14
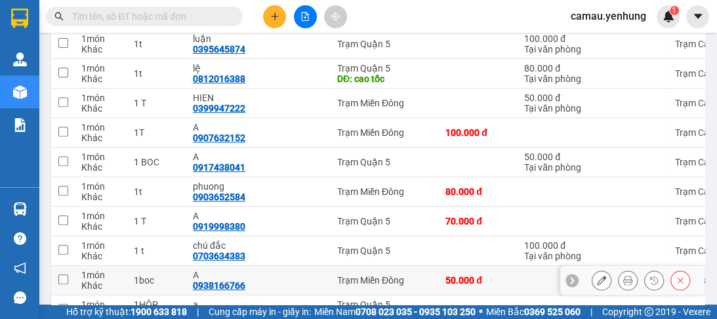
scroll to position [502, 0]
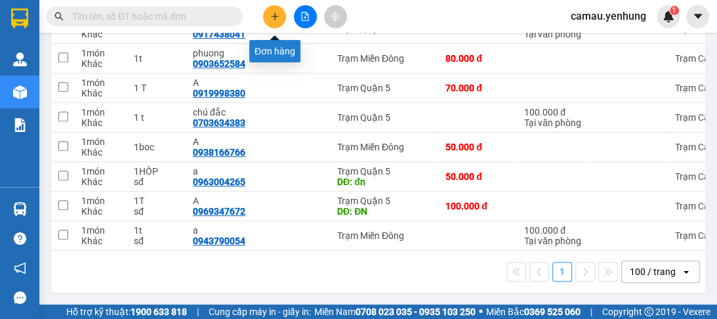
click at [270, 16] on icon "plus" at bounding box center [274, 16] width 9 height 9
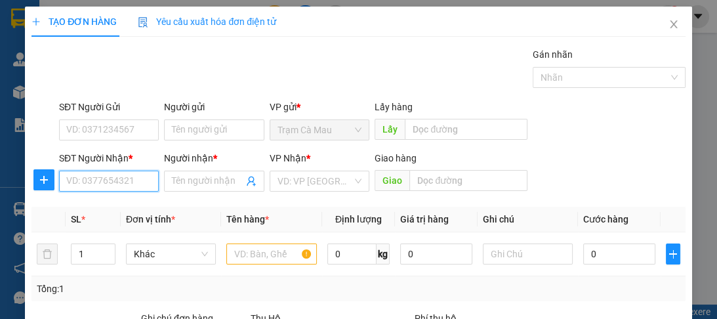
click at [117, 173] on input "SĐT Người Nhận *" at bounding box center [109, 181] width 100 height 21
type input "0974901340"
click at [110, 207] on div "0974901340 - TIẾN" at bounding box center [107, 206] width 83 height 14
type input "TIẾN"
type input "60.000"
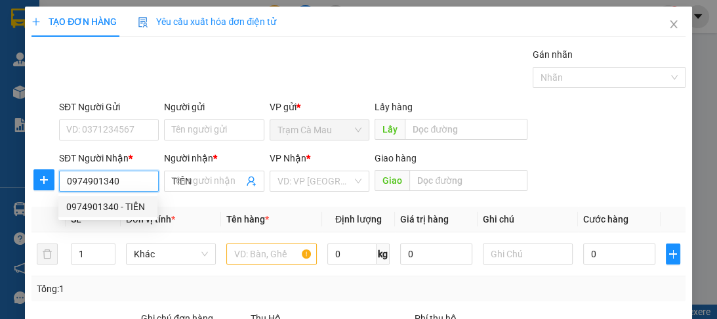
type input "60.000"
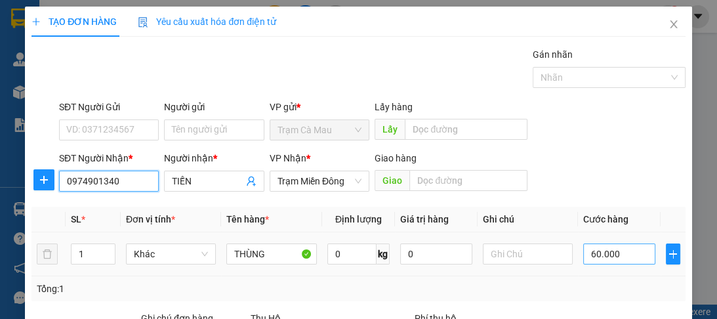
type input "0974901340"
click at [613, 254] on input "60.000" at bounding box center [619, 253] width 72 height 21
type input "0"
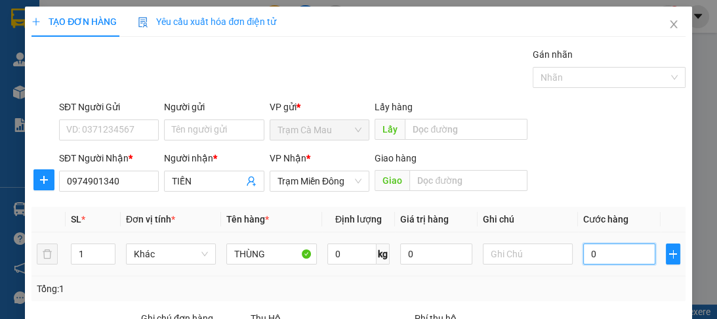
type input "8"
type input "08"
type input "80"
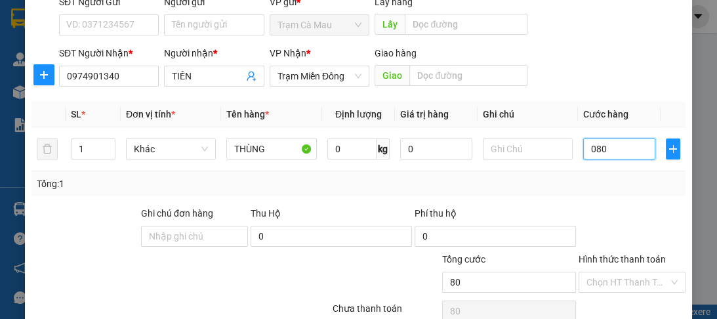
scroll to position [165, 0]
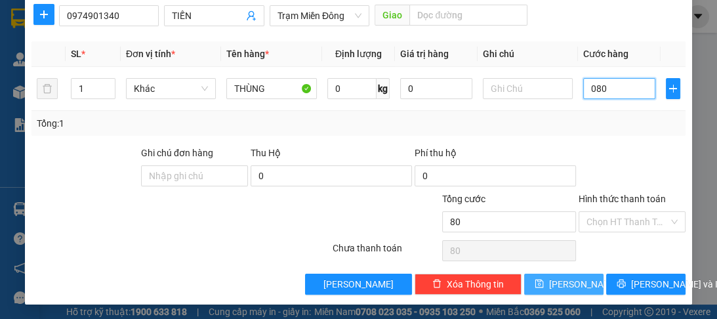
type input "080"
type input "80.000"
click at [577, 285] on button "[PERSON_NAME]" at bounding box center [563, 284] width 79 height 21
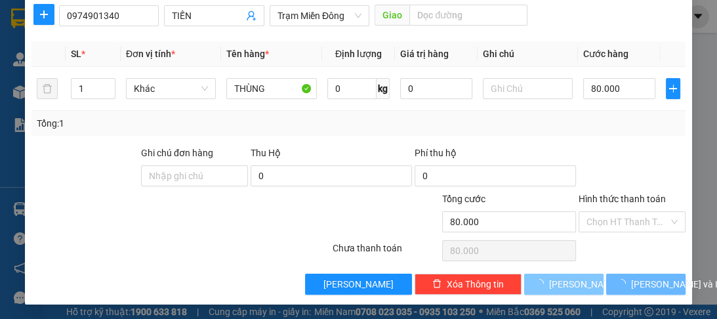
type input "0"
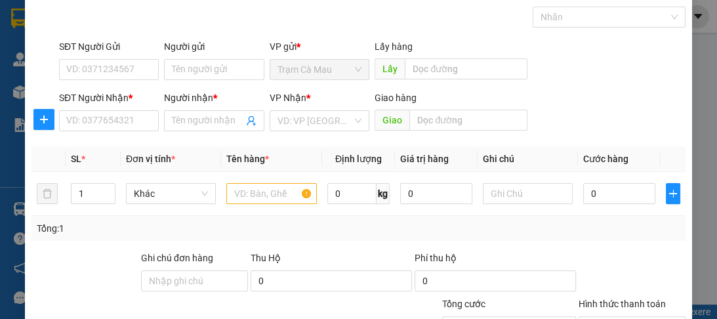
scroll to position [0, 0]
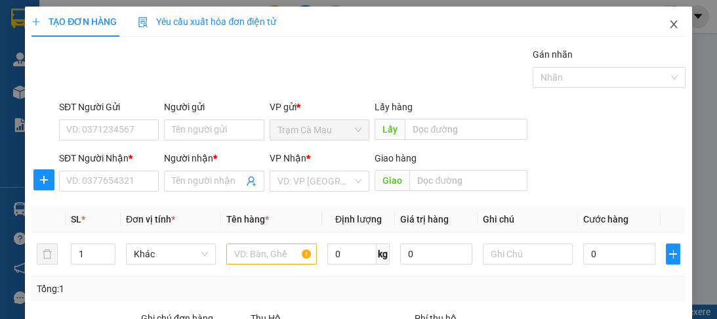
click at [668, 27] on icon "close" at bounding box center [673, 24] width 10 height 10
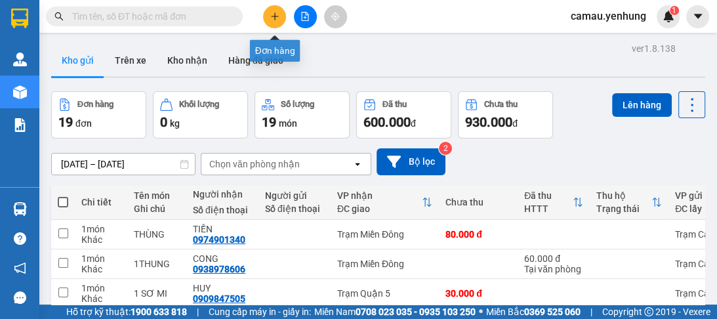
click at [273, 18] on icon "plus" at bounding box center [274, 16] width 9 height 9
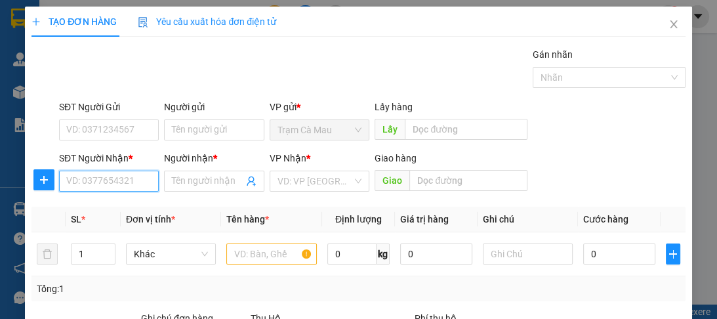
click at [113, 176] on input "SĐT Người Nhận *" at bounding box center [109, 181] width 100 height 21
click at [668, 24] on icon "close" at bounding box center [673, 24] width 10 height 10
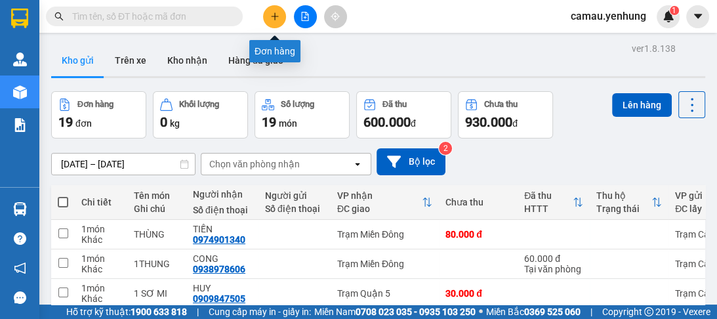
click at [278, 25] on button at bounding box center [274, 16] width 23 height 23
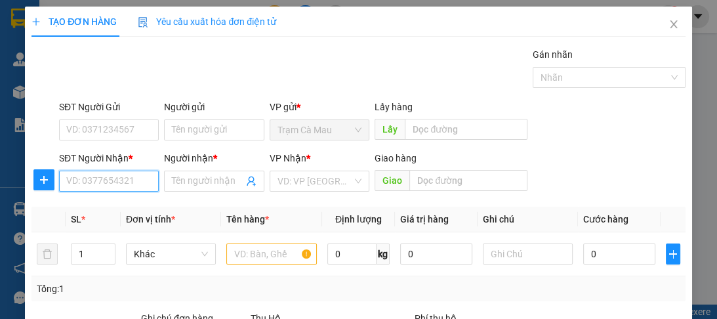
click at [115, 178] on input "SĐT Người Nhận *" at bounding box center [109, 181] width 100 height 21
click at [105, 213] on div "0918583370 - tài" at bounding box center [107, 206] width 83 height 14
type input "0918583370"
type input "tài"
type input "200.000"
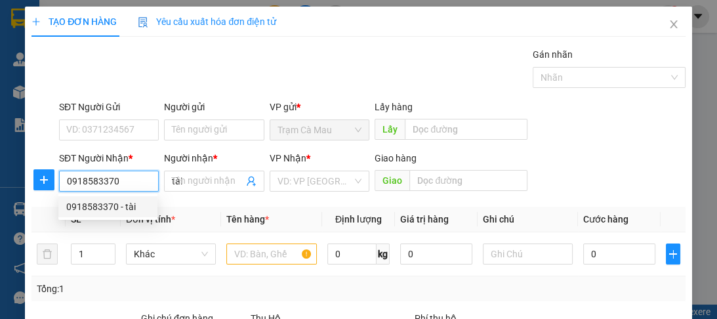
type input "200.000"
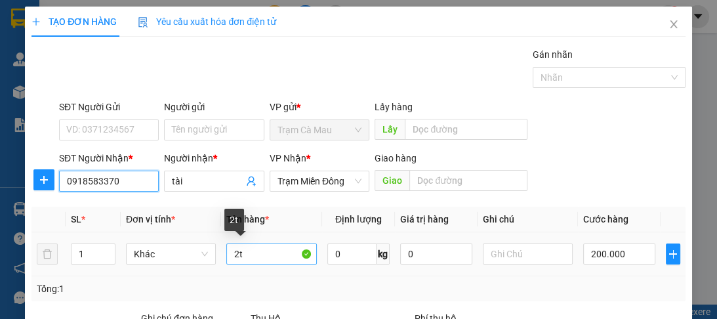
type input "0918583370"
click at [236, 249] on input "2t" at bounding box center [271, 253] width 90 height 21
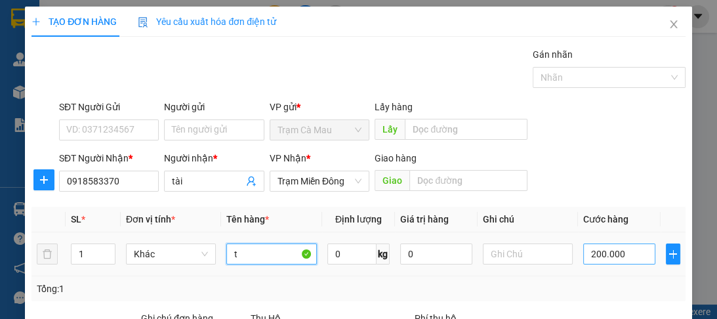
type input "t"
click at [621, 256] on input "200.000" at bounding box center [619, 253] width 72 height 21
type input "0"
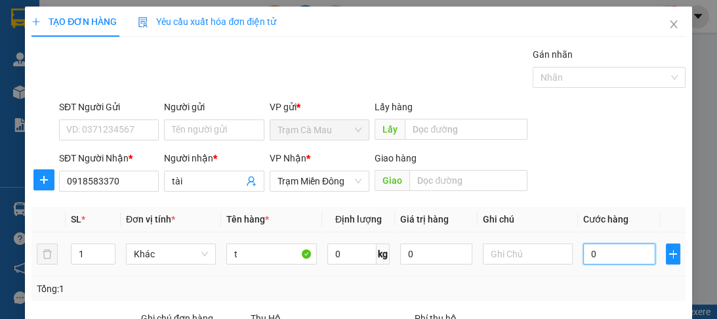
type input "1"
type input "01"
type input "12"
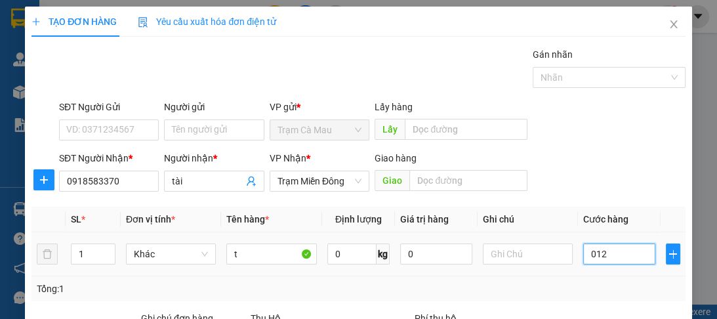
type input "0.120"
type input "120"
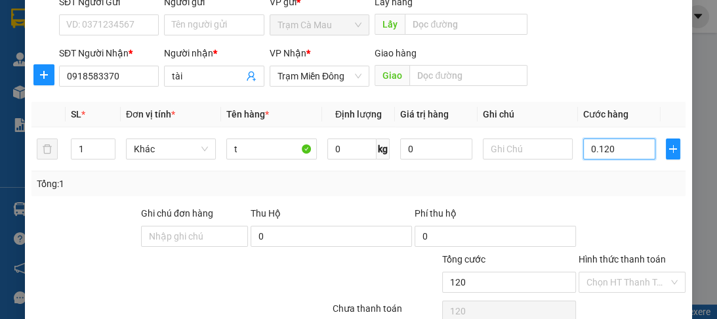
scroll to position [165, 0]
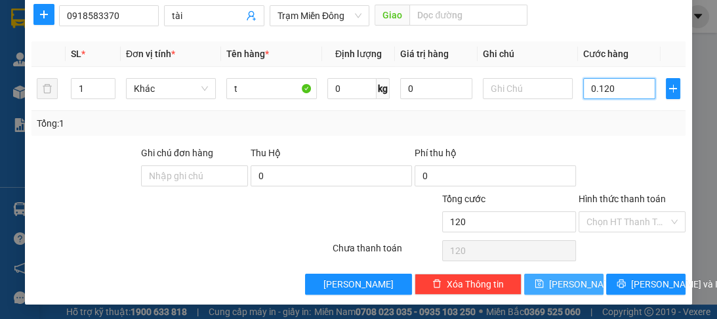
type input "0.120"
type input "120.000"
click at [556, 286] on button "[PERSON_NAME]" at bounding box center [563, 284] width 79 height 21
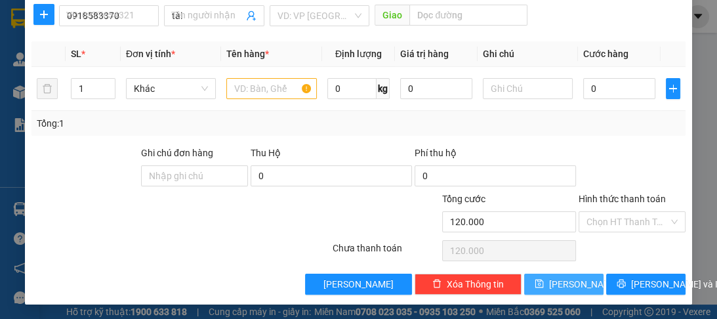
type input "0"
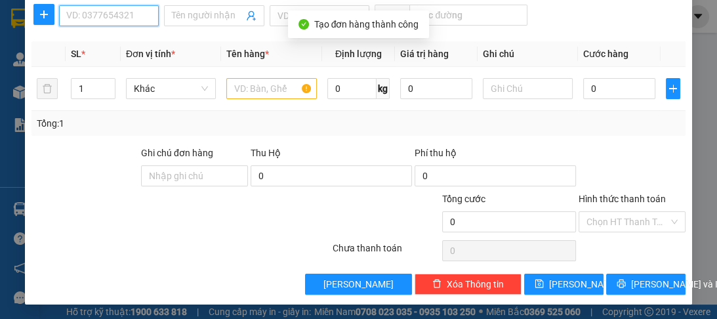
click at [118, 18] on input "SĐT Người Nhận *" at bounding box center [109, 15] width 100 height 21
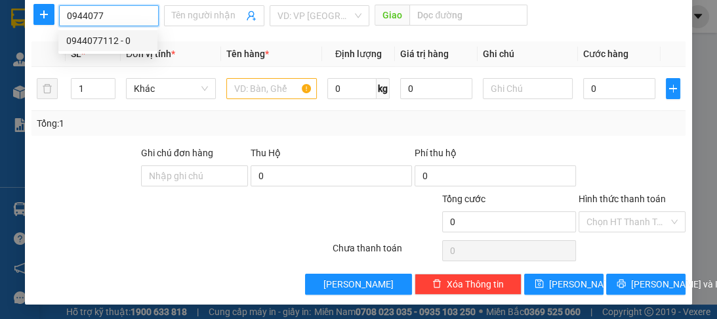
click at [103, 41] on div "0944077112 - 0" at bounding box center [107, 40] width 83 height 14
type input "0944077112"
type input "0"
type input "80.000"
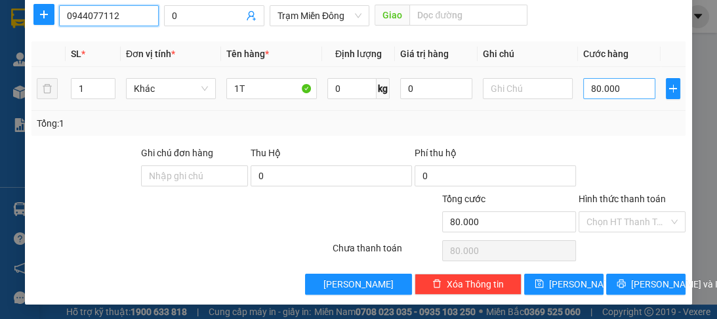
type input "0944077112"
click at [623, 83] on input "80.000" at bounding box center [619, 88] width 72 height 21
type input "0"
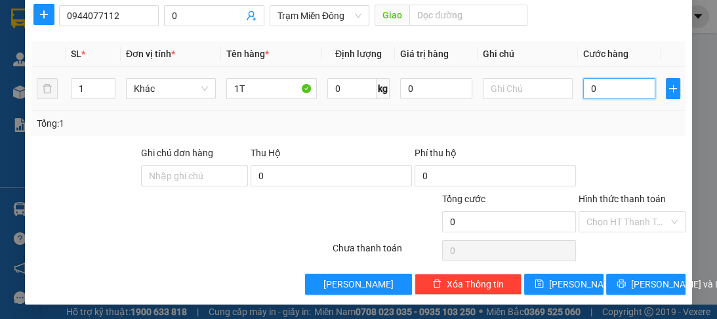
type input "1"
type input "01"
type input "12"
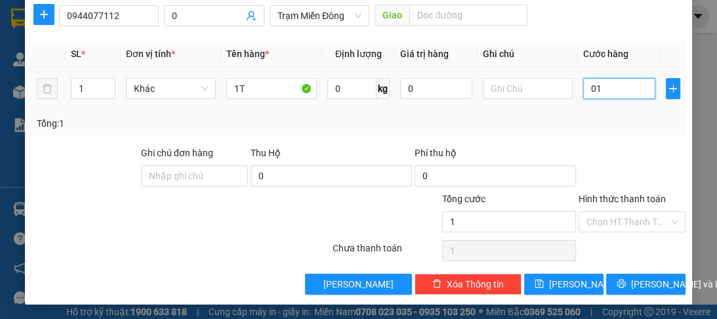
type input "012"
type input "120"
type input "0.120"
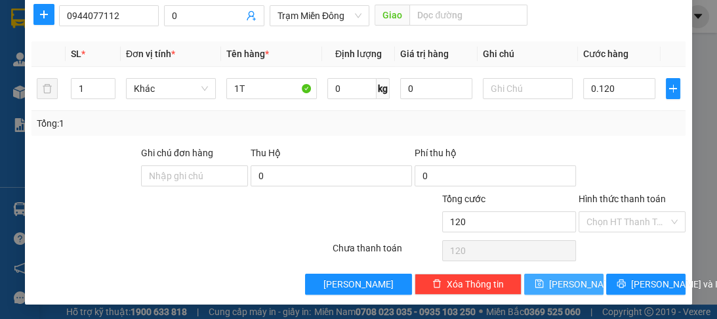
type input "120.000"
click at [564, 279] on span "[PERSON_NAME]" at bounding box center [584, 284] width 70 height 14
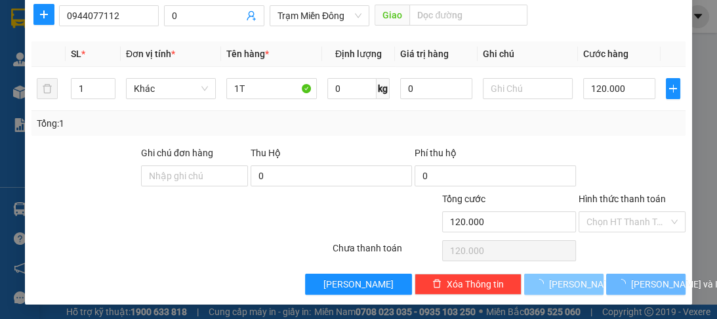
type input "0"
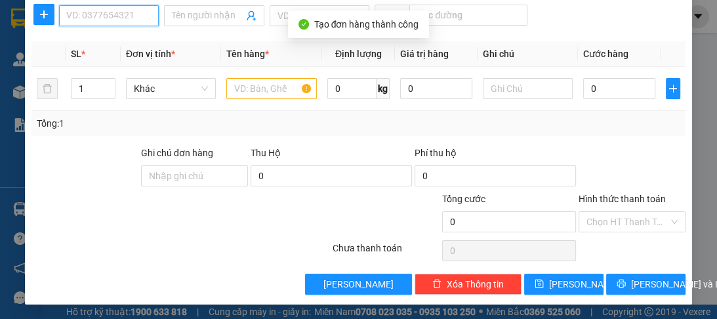
click at [109, 10] on input "SĐT Người Nhận *" at bounding box center [109, 15] width 100 height 21
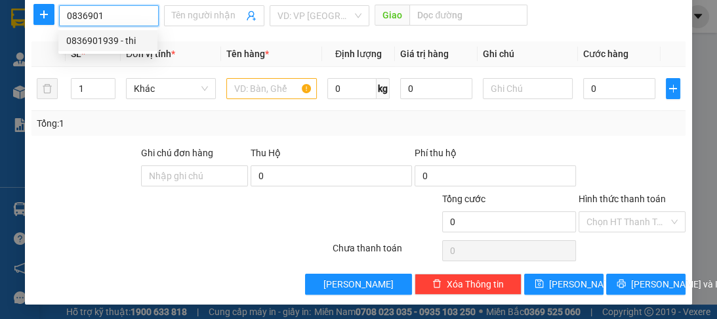
click at [105, 46] on div "0836901939 - thi" at bounding box center [107, 40] width 83 height 14
type input "0836901939"
type input "thi"
type input "100.000"
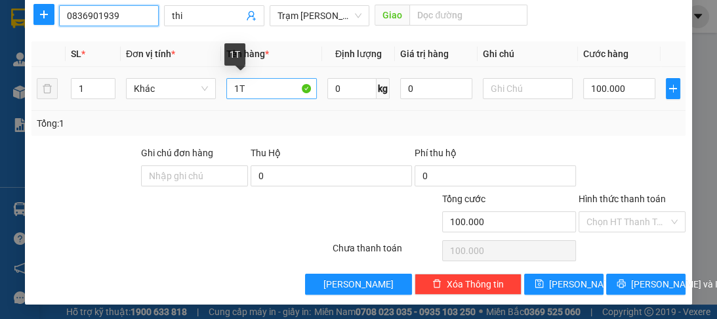
type input "0836901939"
click at [236, 87] on input "1T" at bounding box center [271, 88] width 90 height 21
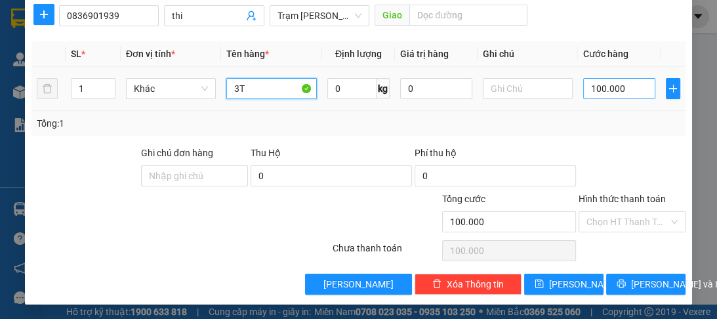
type input "3T"
click at [633, 87] on input "100.000" at bounding box center [619, 88] width 72 height 21
type input "0"
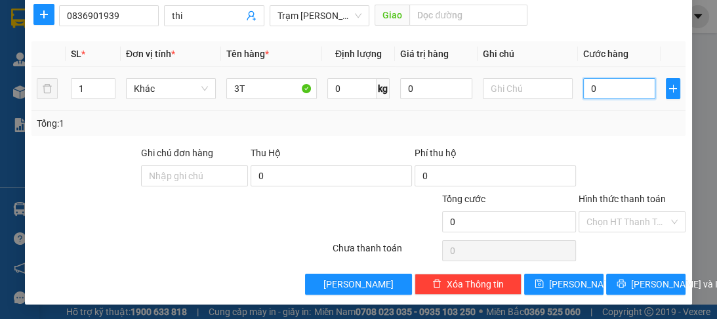
type input "2"
type input "02"
type input "21"
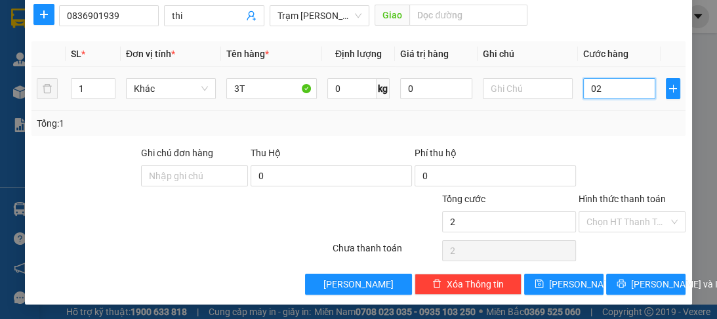
type input "021"
type input "210"
type input "0.210"
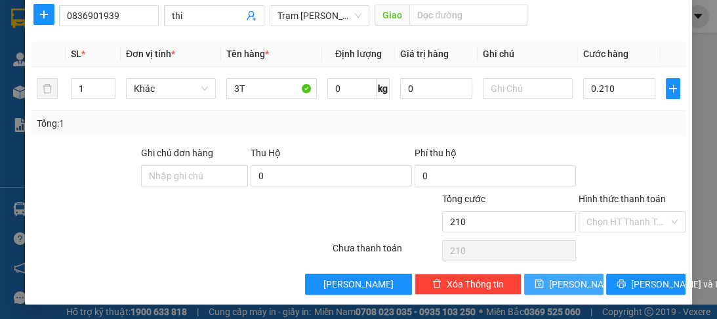
type input "210.000"
click at [562, 278] on span "[PERSON_NAME]" at bounding box center [584, 284] width 70 height 14
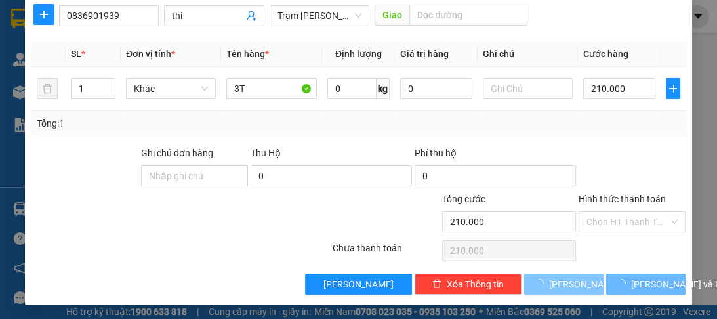
type input "0"
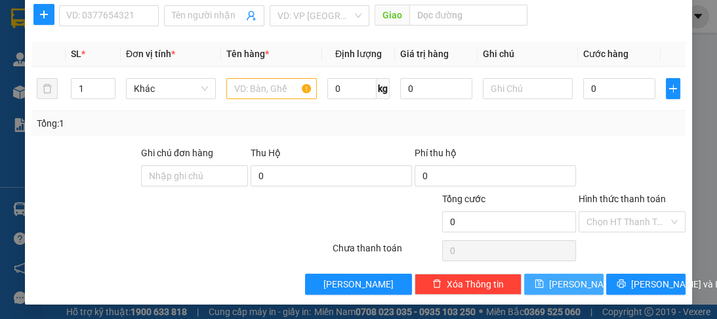
click at [562, 280] on span "[PERSON_NAME]" at bounding box center [584, 284] width 70 height 14
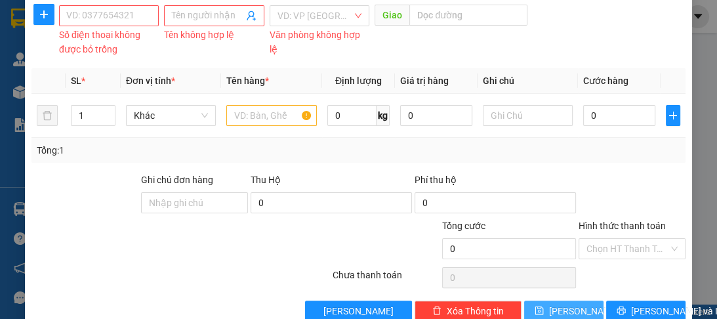
scroll to position [8, 0]
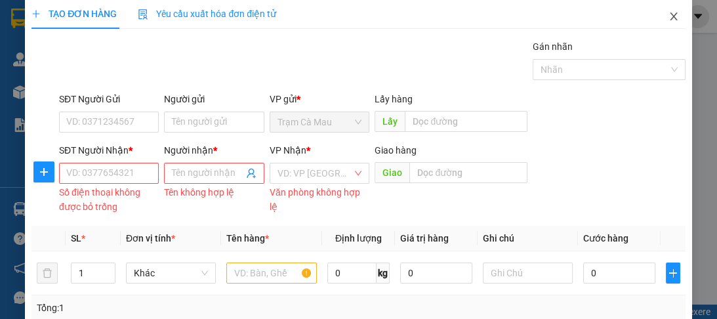
click at [668, 12] on icon "close" at bounding box center [673, 16] width 10 height 10
